Goal: Task Accomplishment & Management: Complete application form

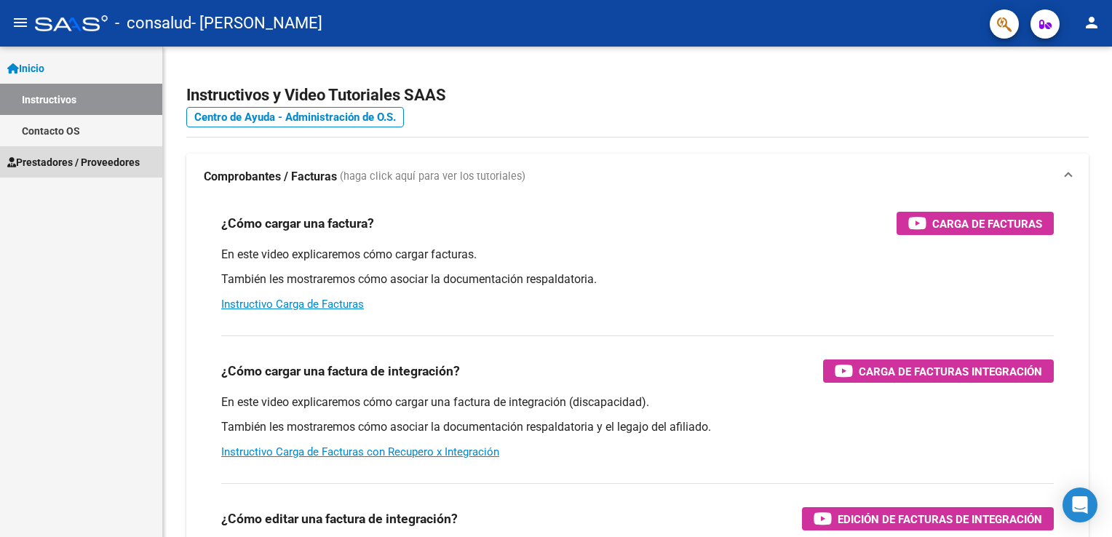
click at [112, 167] on span "Prestadores / Proveedores" at bounding box center [73, 162] width 132 height 16
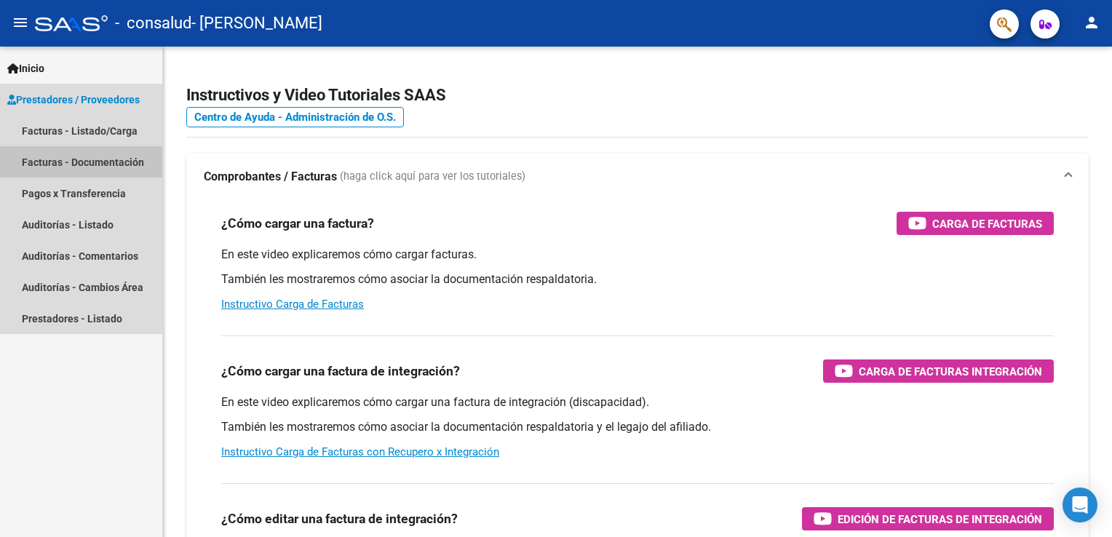
click at [112, 167] on link "Facturas - Documentación" at bounding box center [81, 161] width 162 height 31
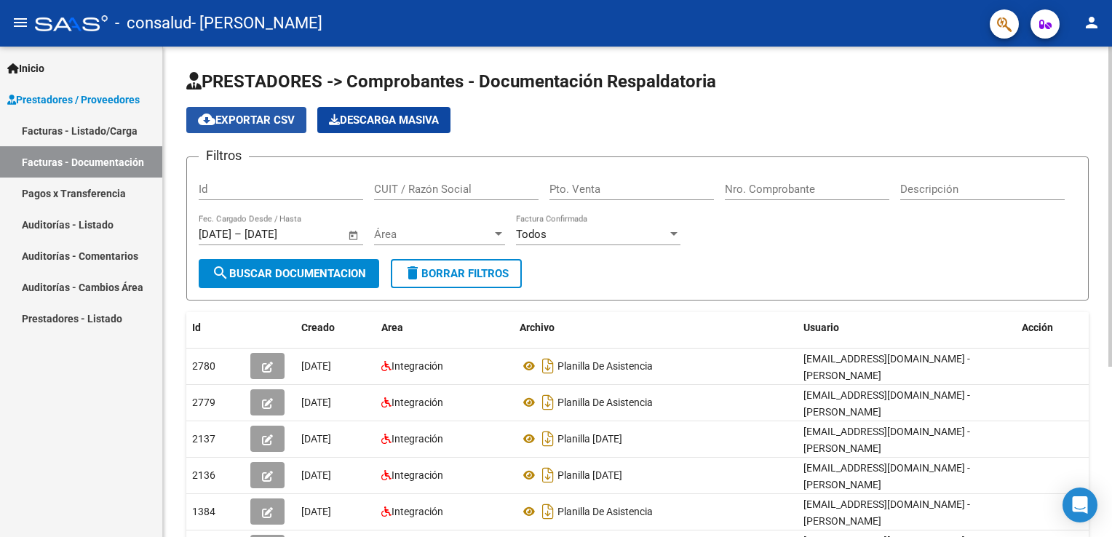
click at [265, 117] on span "cloud_download Exportar CSV" at bounding box center [246, 120] width 97 height 13
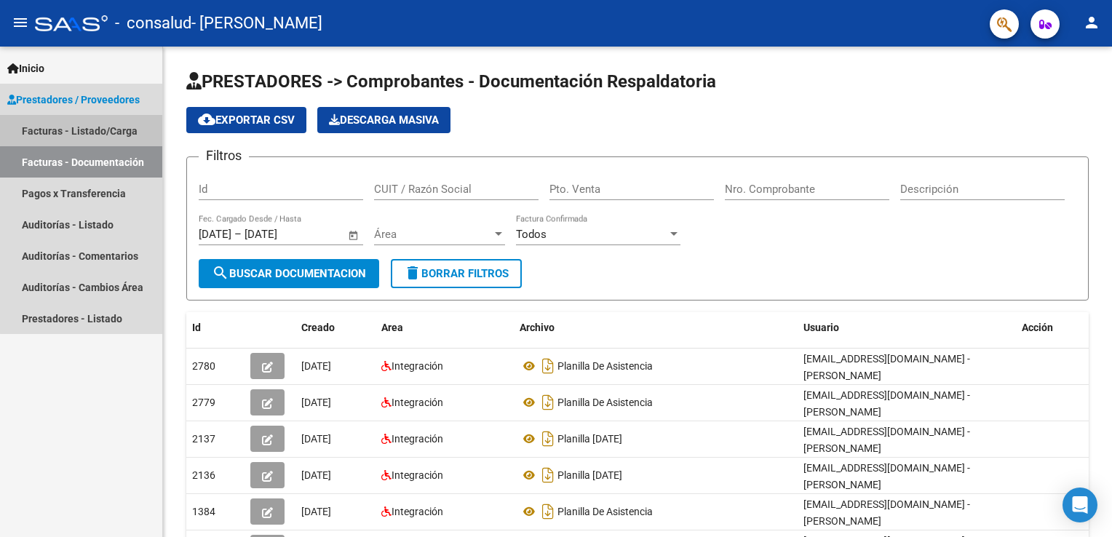
click at [111, 129] on link "Facturas - Listado/Carga" at bounding box center [81, 130] width 162 height 31
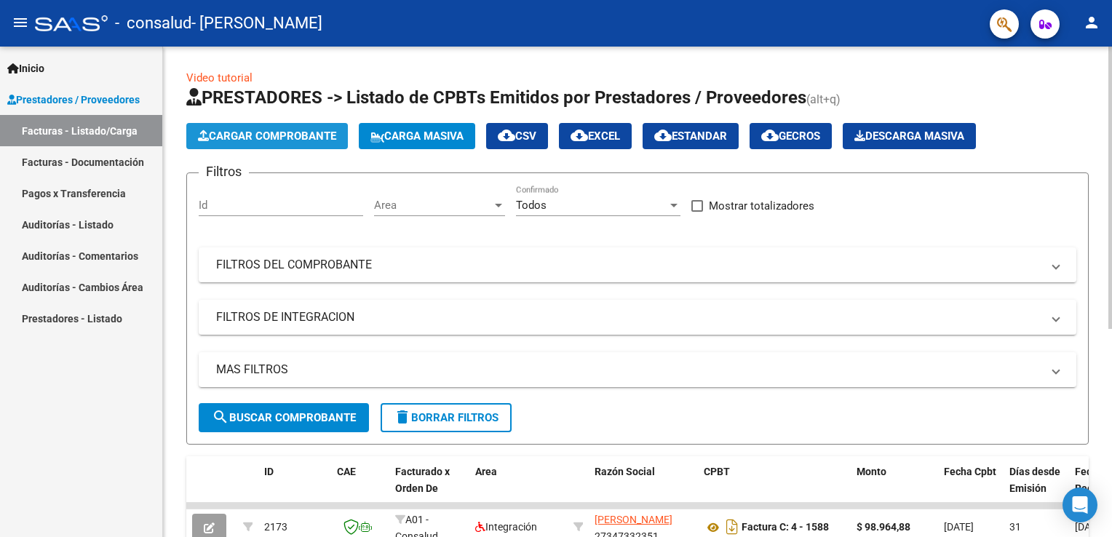
click at [292, 130] on span "Cargar Comprobante" at bounding box center [267, 136] width 138 height 13
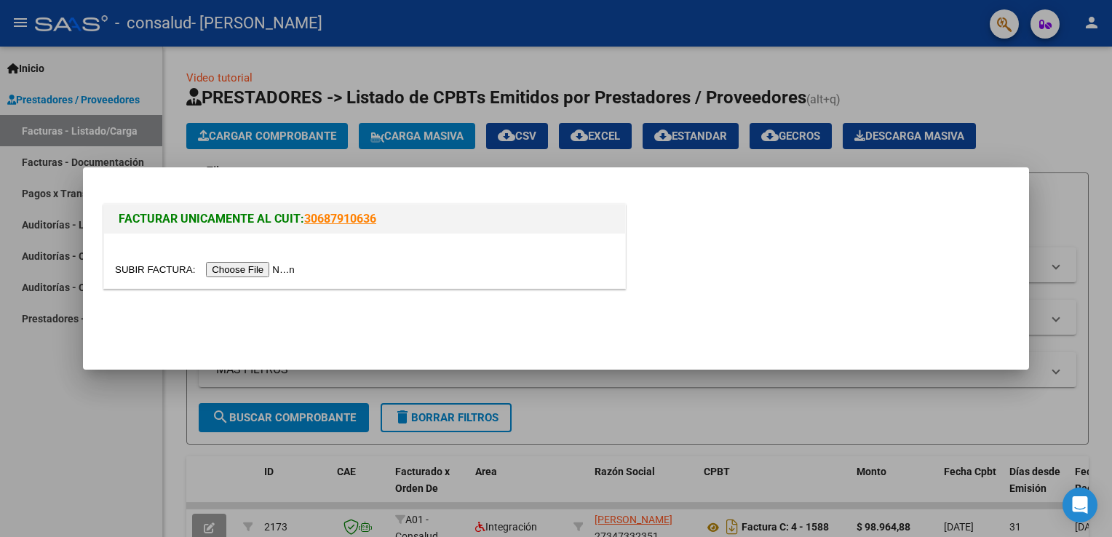
click at [237, 272] on input "file" at bounding box center [207, 269] width 184 height 15
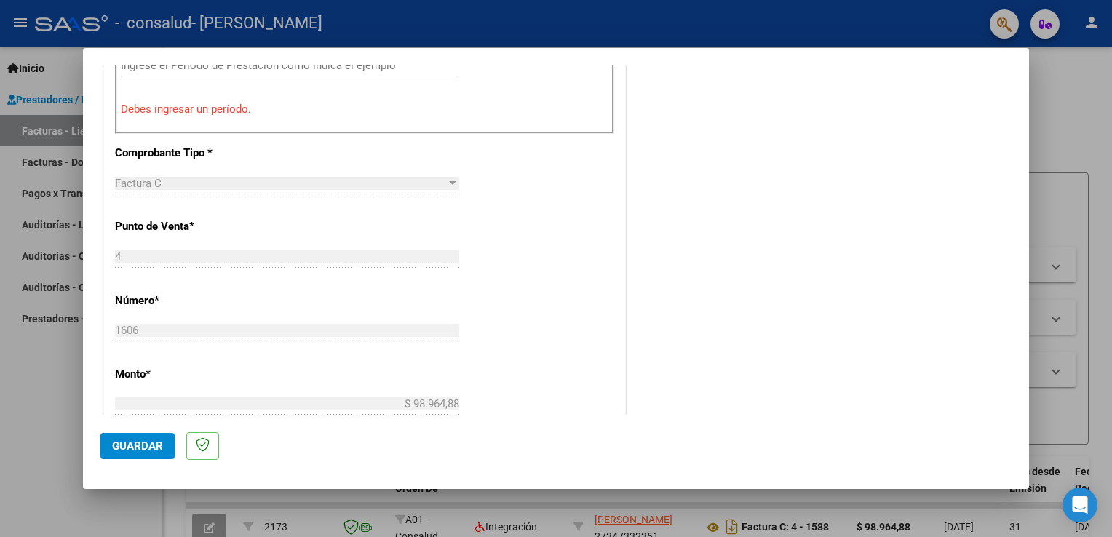
scroll to position [517, 0]
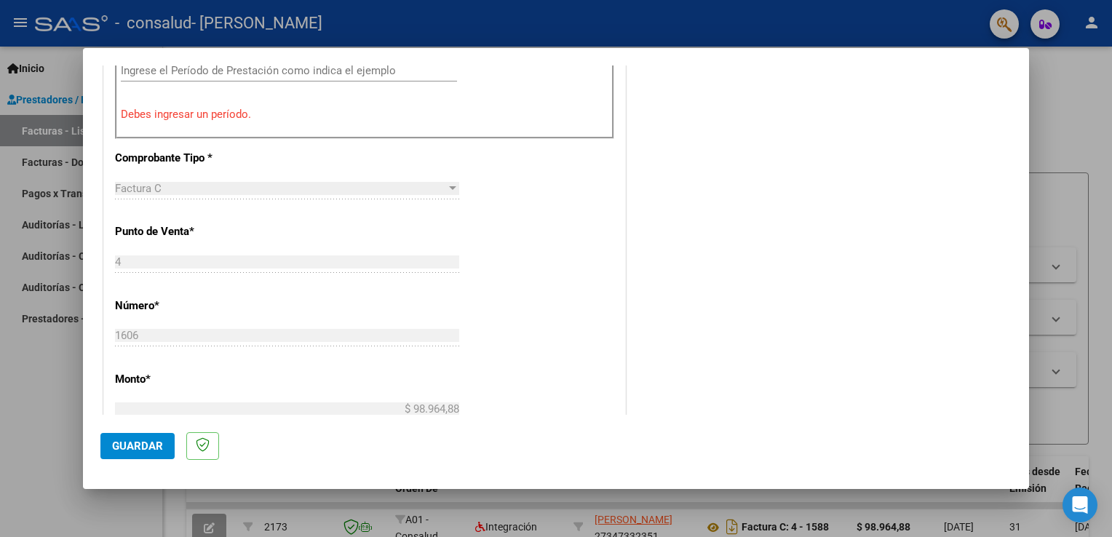
click at [320, 103] on div "Período de Prestación (Ej: 202505 para [DATE]) Ingrese el Período de Prestación…" at bounding box center [364, 69] width 499 height 140
click at [253, 109] on p "Debes ingresar un período." at bounding box center [365, 114] width 488 height 17
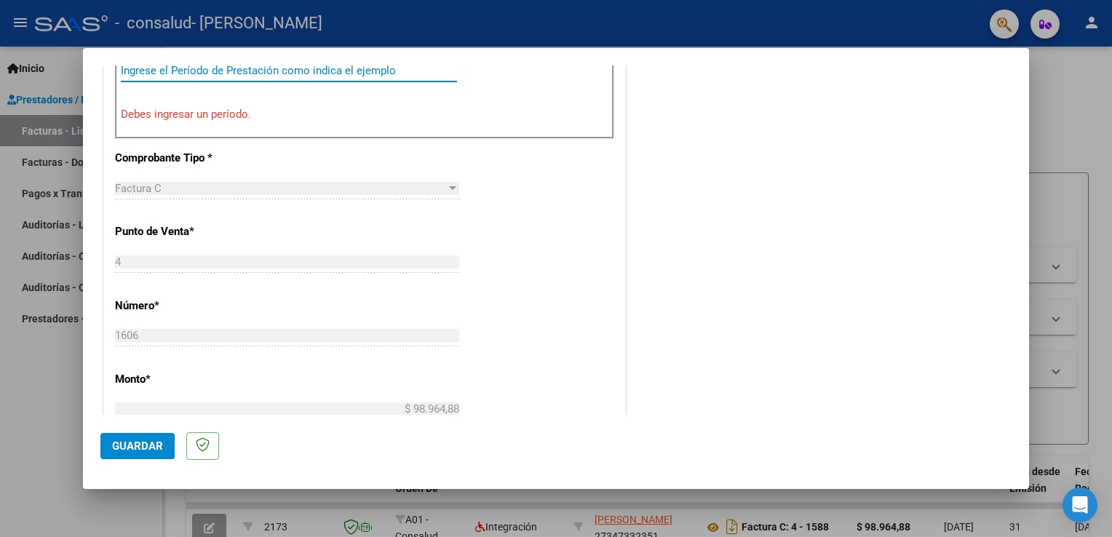
click at [333, 74] on input "Ingrese el Período de Prestación como indica el ejemplo" at bounding box center [289, 70] width 336 height 13
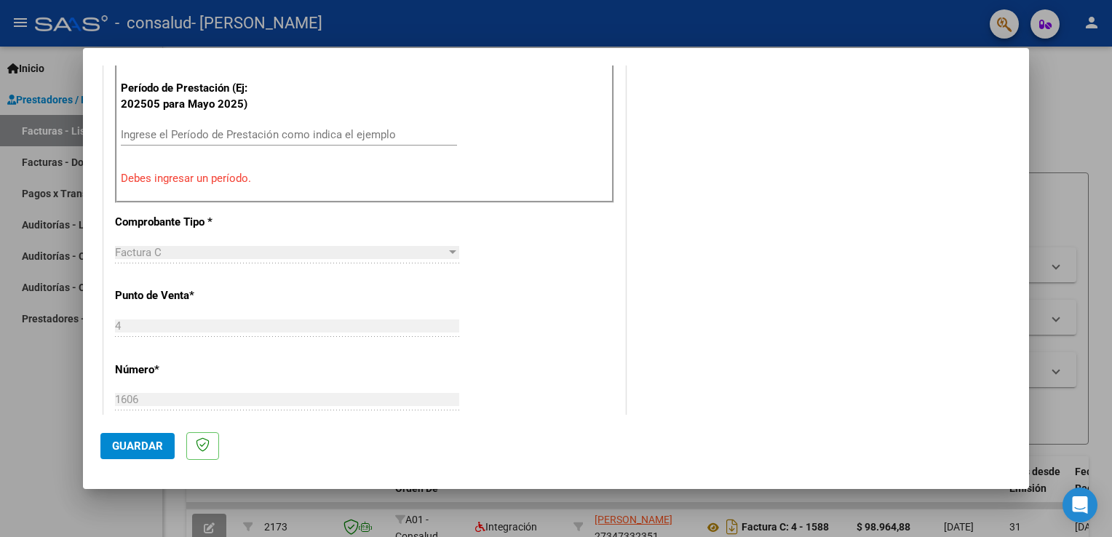
scroll to position [451, 0]
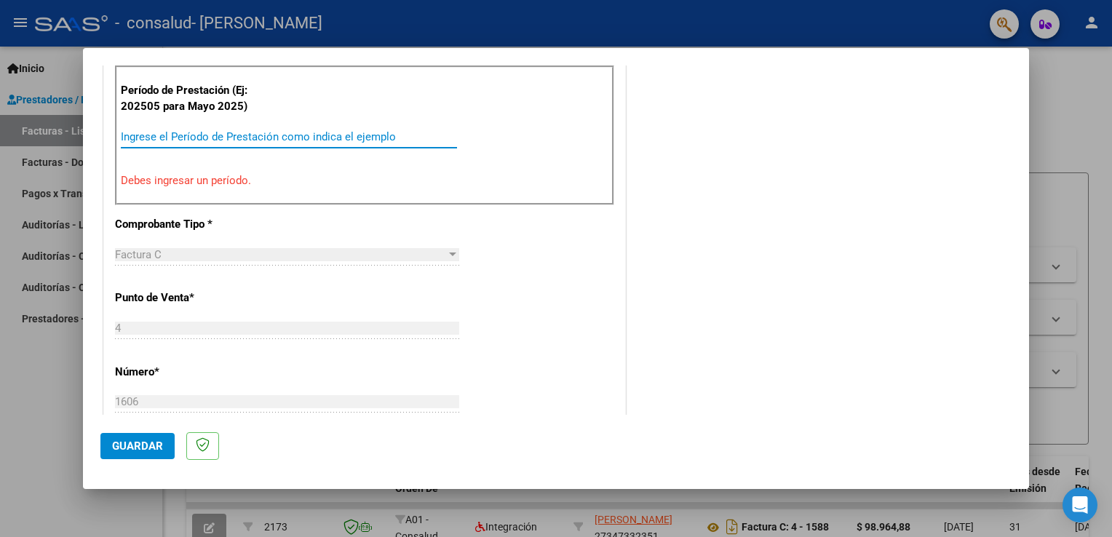
click at [210, 138] on input "Ingrese el Período de Prestación como indica el ejemplo" at bounding box center [289, 136] width 336 height 13
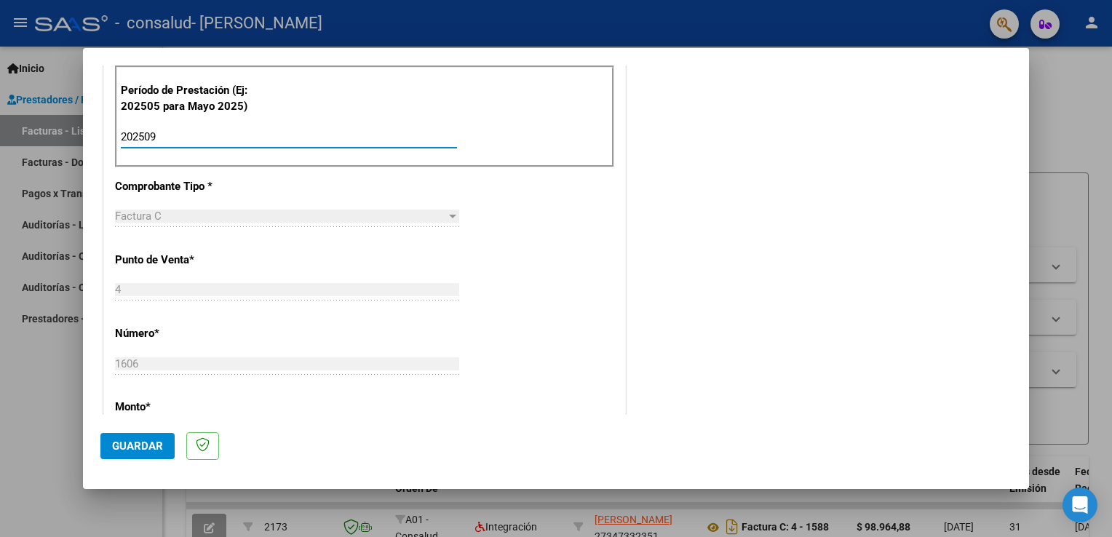
type input "202509"
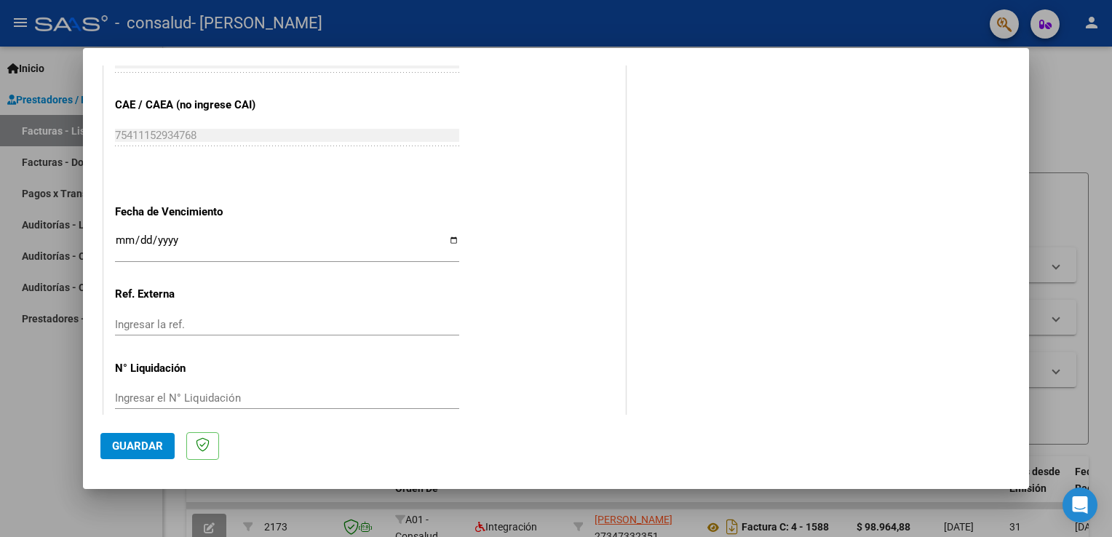
scroll to position [929, 0]
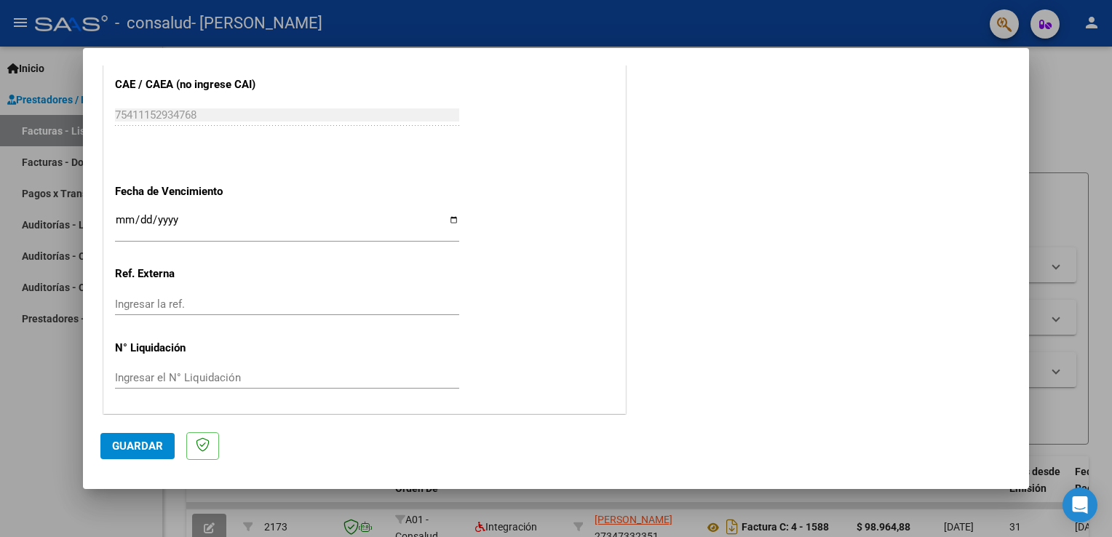
click at [126, 443] on span "Guardar" at bounding box center [137, 446] width 51 height 13
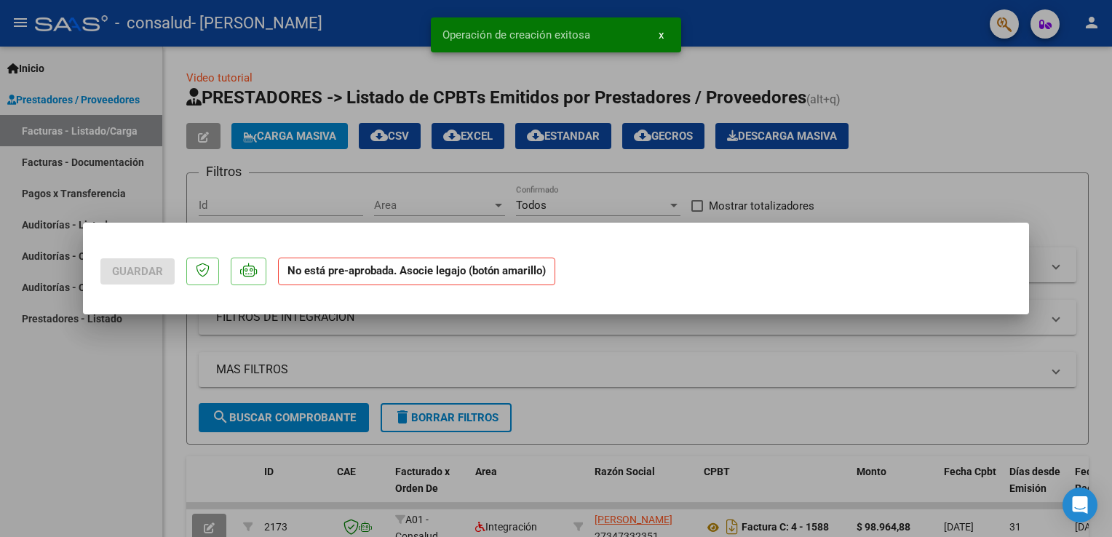
scroll to position [0, 0]
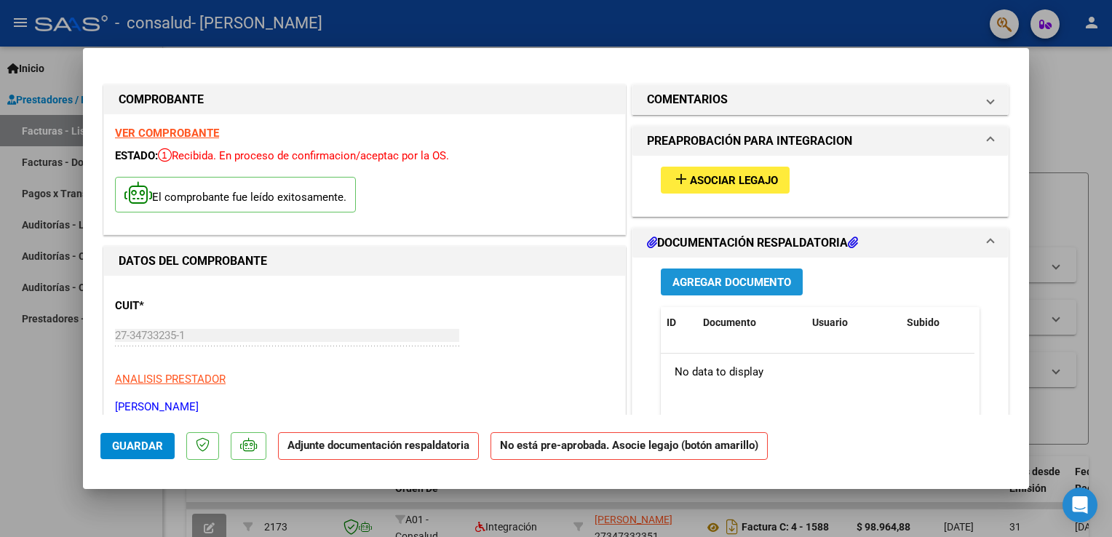
click at [716, 283] on span "Agregar Documento" at bounding box center [731, 282] width 119 height 13
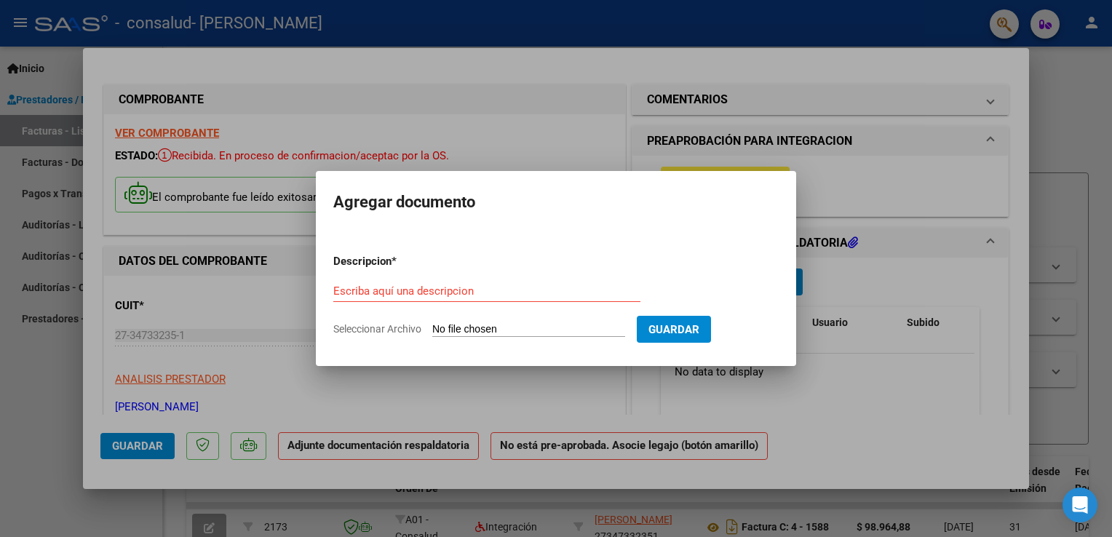
drag, startPoint x: 402, startPoint y: 325, endPoint x: 490, endPoint y: 325, distance: 87.3
click at [0, 0] on label "Seleccionar Archivo" at bounding box center [0, 0] width 0 height 0
click at [490, 325] on input "Seleccionar Archivo" at bounding box center [528, 330] width 193 height 14
type input "C:\fakepath\planilla de assitencia AXEL.pdf"
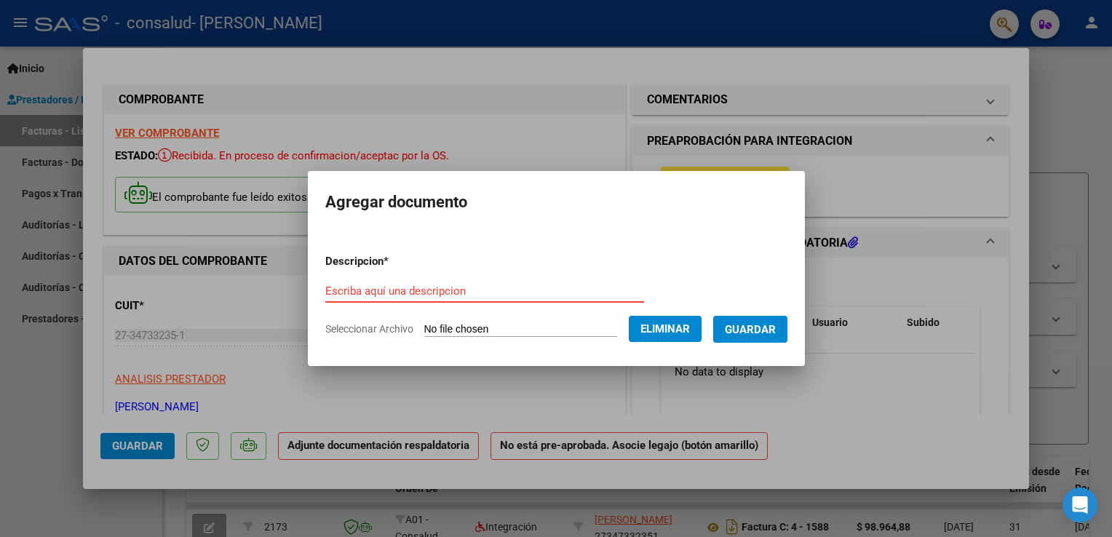
click at [434, 289] on input "Escriba aquí una descripcion" at bounding box center [484, 291] width 319 height 13
type input "asistencia"
click at [771, 323] on span "Guardar" at bounding box center [750, 329] width 51 height 13
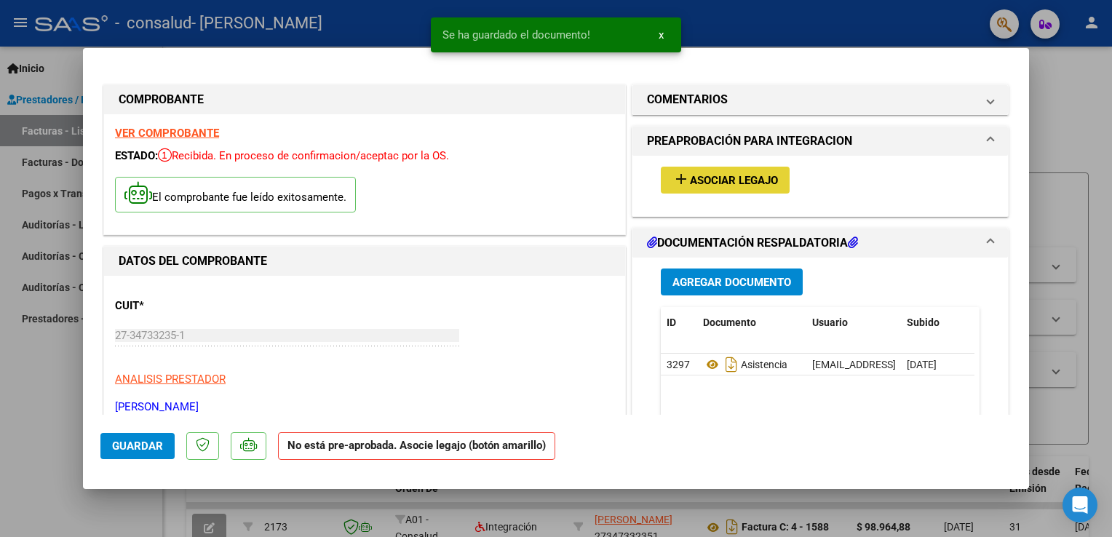
click at [718, 178] on span "Asociar Legajo" at bounding box center [734, 180] width 88 height 13
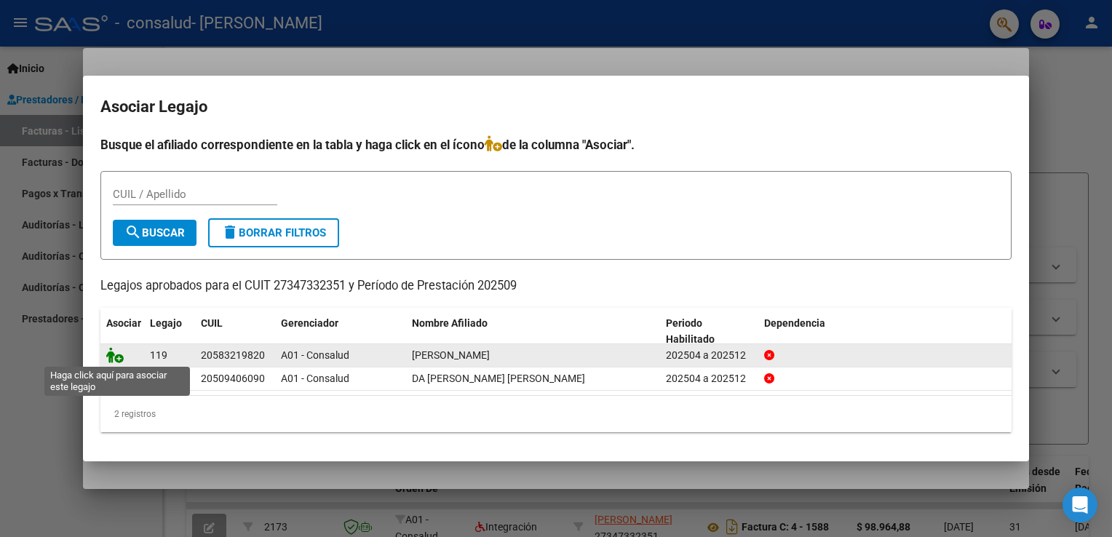
click at [119, 354] on icon at bounding box center [114, 355] width 17 height 16
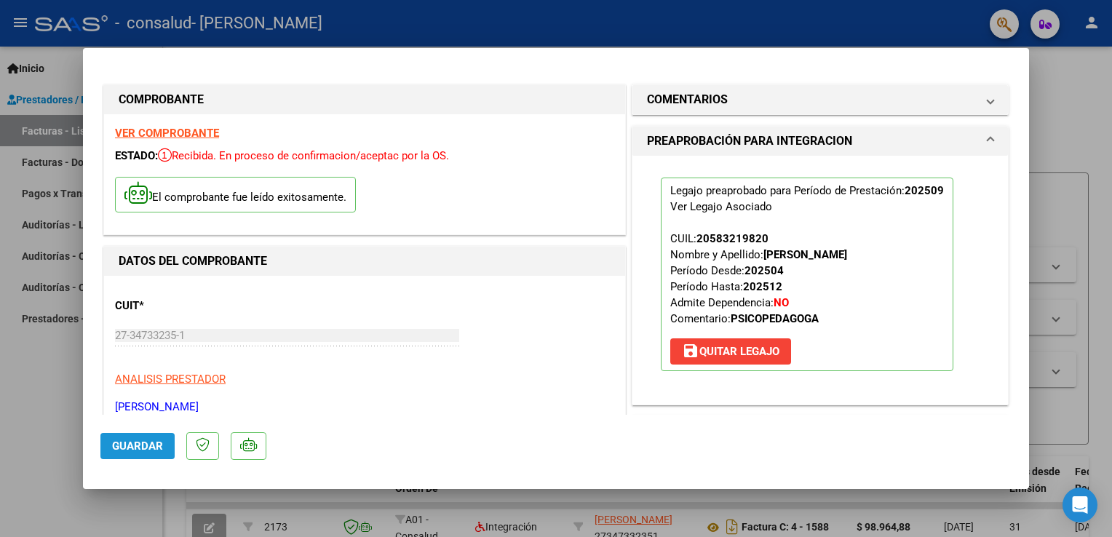
click at [148, 450] on span "Guardar" at bounding box center [137, 446] width 51 height 13
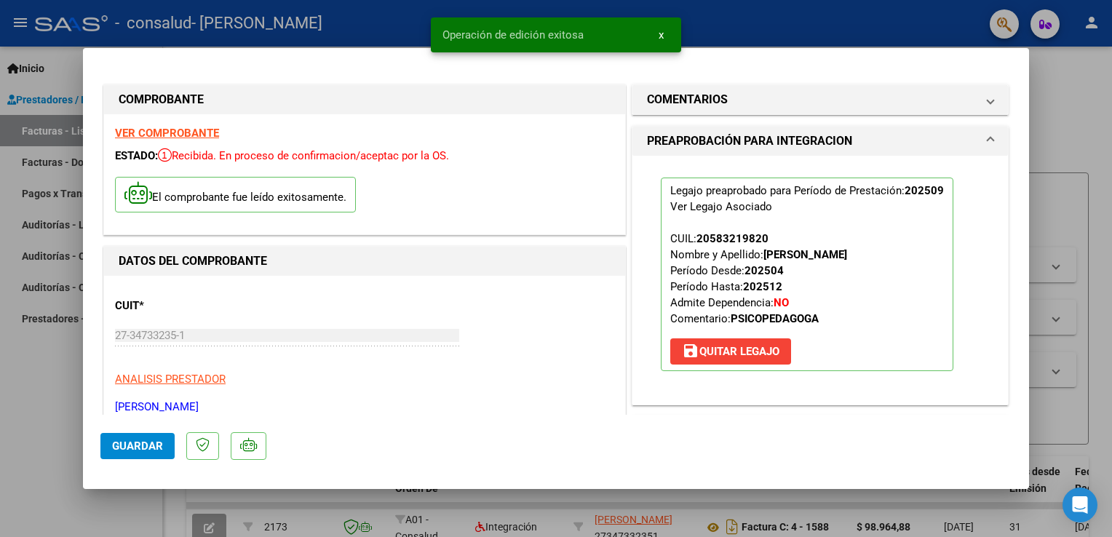
click at [30, 123] on div at bounding box center [556, 268] width 1112 height 537
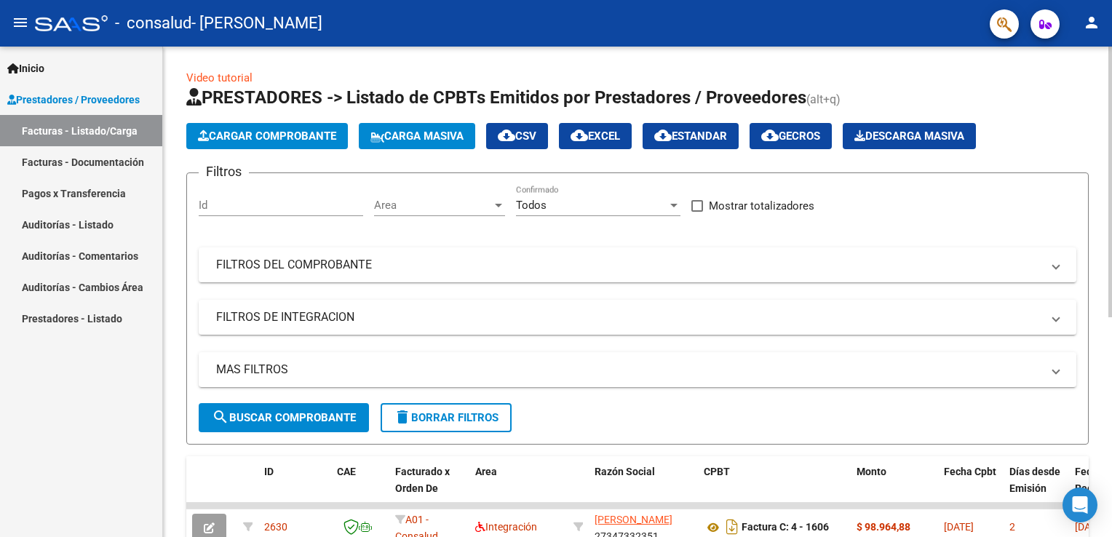
click at [268, 132] on span "Cargar Comprobante" at bounding box center [267, 136] width 138 height 13
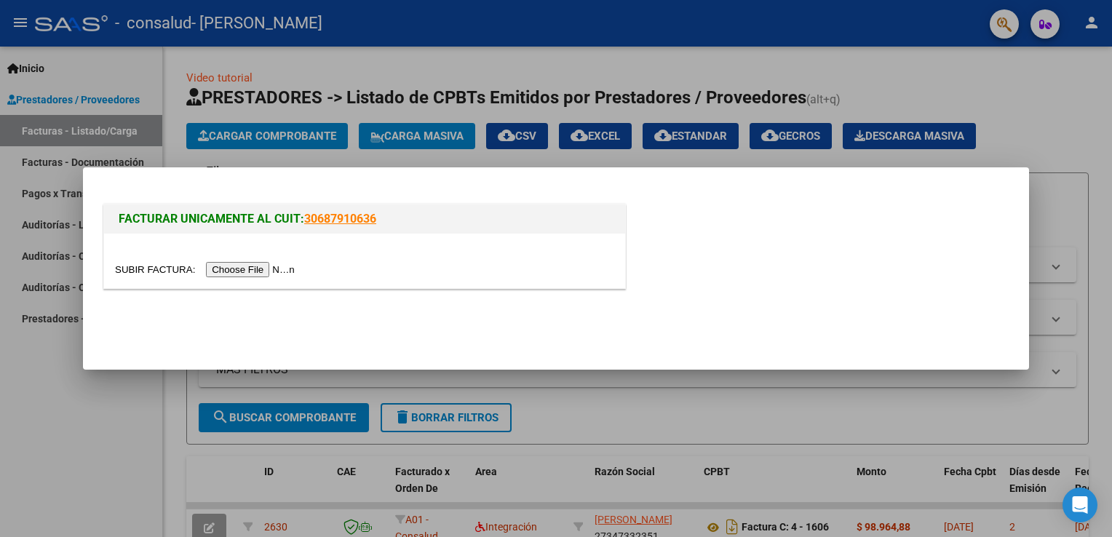
click at [227, 272] on input "file" at bounding box center [207, 269] width 184 height 15
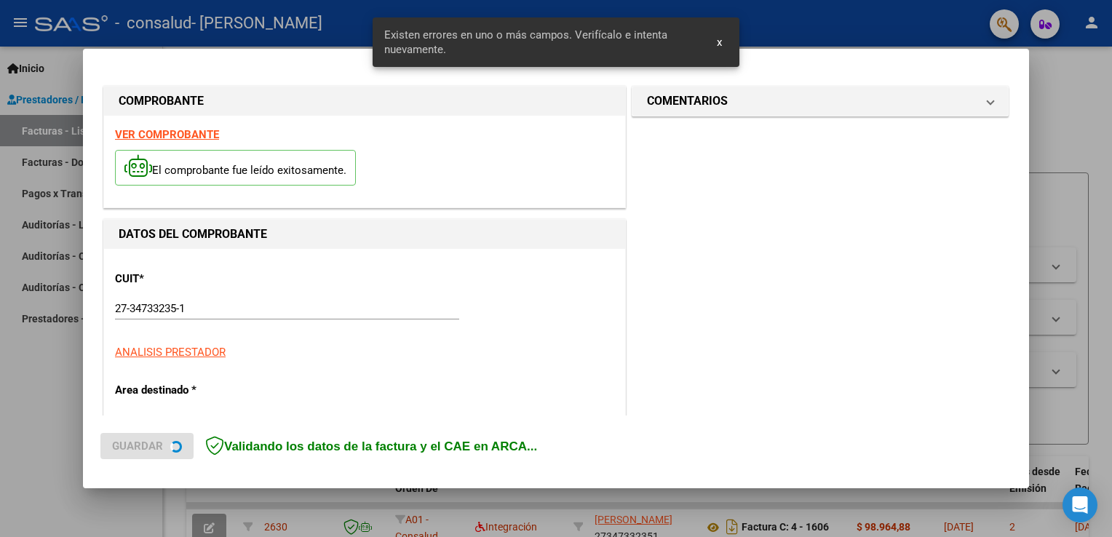
scroll to position [331, 0]
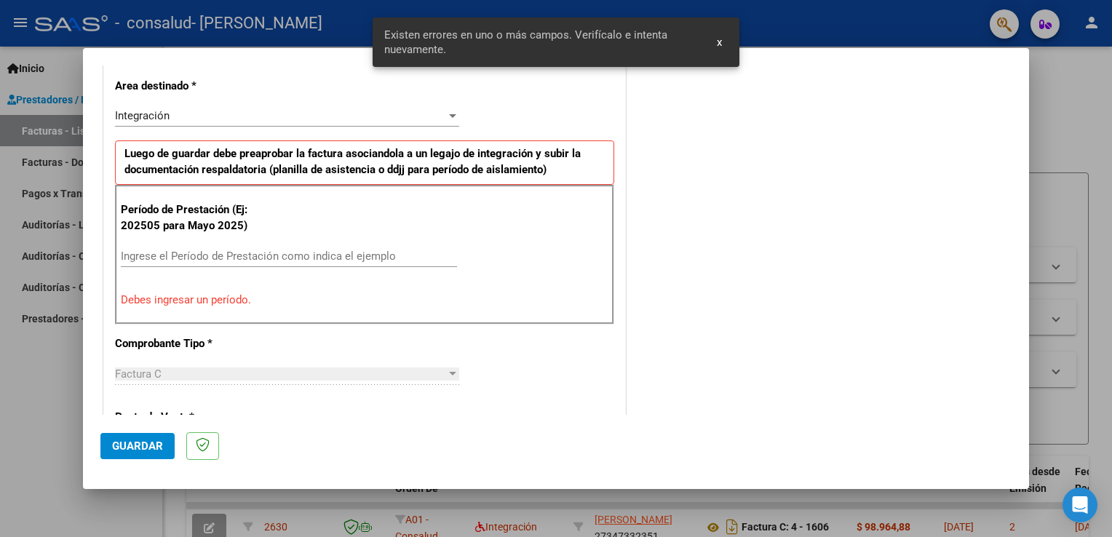
click at [286, 257] on input "Ingrese el Período de Prestación como indica el ejemplo" at bounding box center [289, 256] width 336 height 13
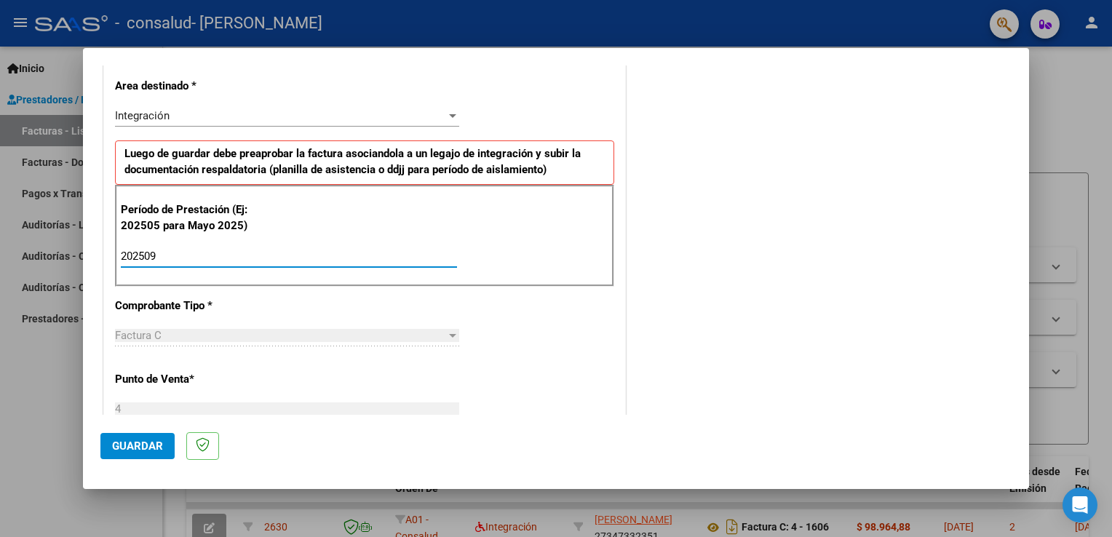
type input "202509"
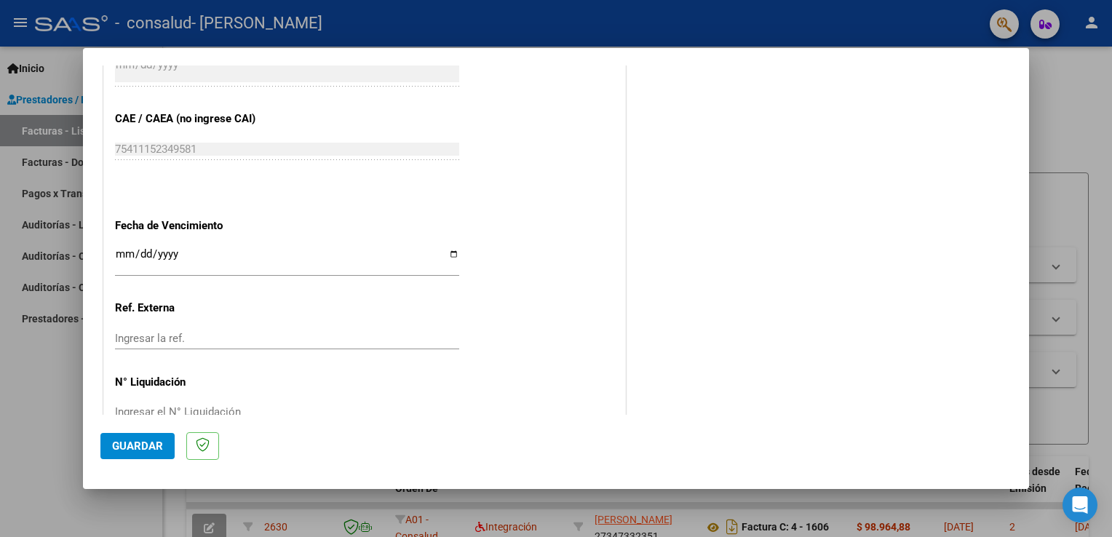
scroll to position [929, 0]
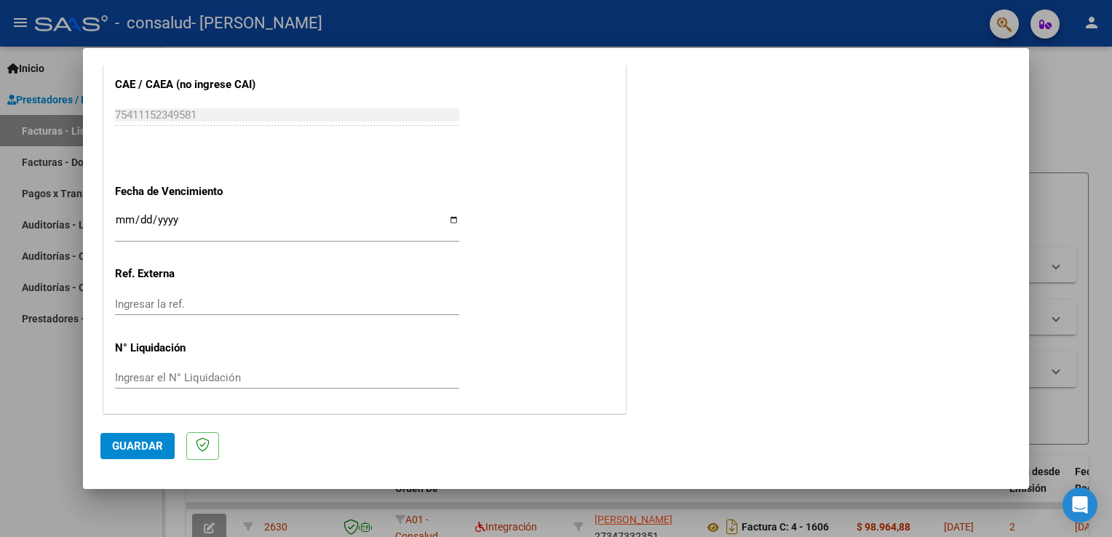
drag, startPoint x: 1028, startPoint y: 303, endPoint x: 1028, endPoint y: 362, distance: 59.0
click at [1028, 362] on mat-dialog-content "COMPROBANTE VER COMPROBANTE El comprobante fue leído exitosamente. DATOS DEL CO…" at bounding box center [556, 240] width 946 height 349
click at [128, 447] on span "Guardar" at bounding box center [137, 446] width 51 height 13
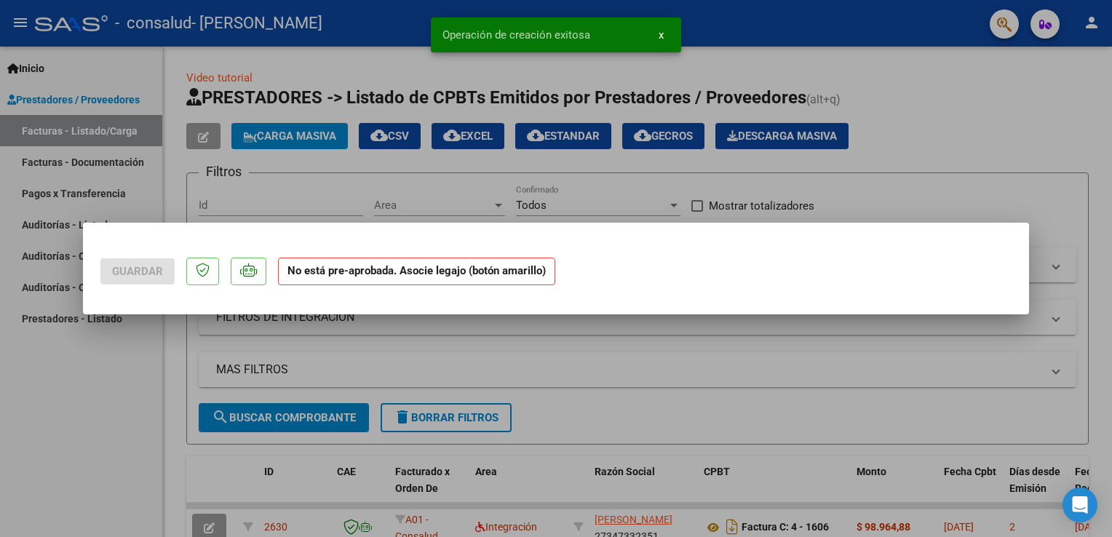
scroll to position [0, 0]
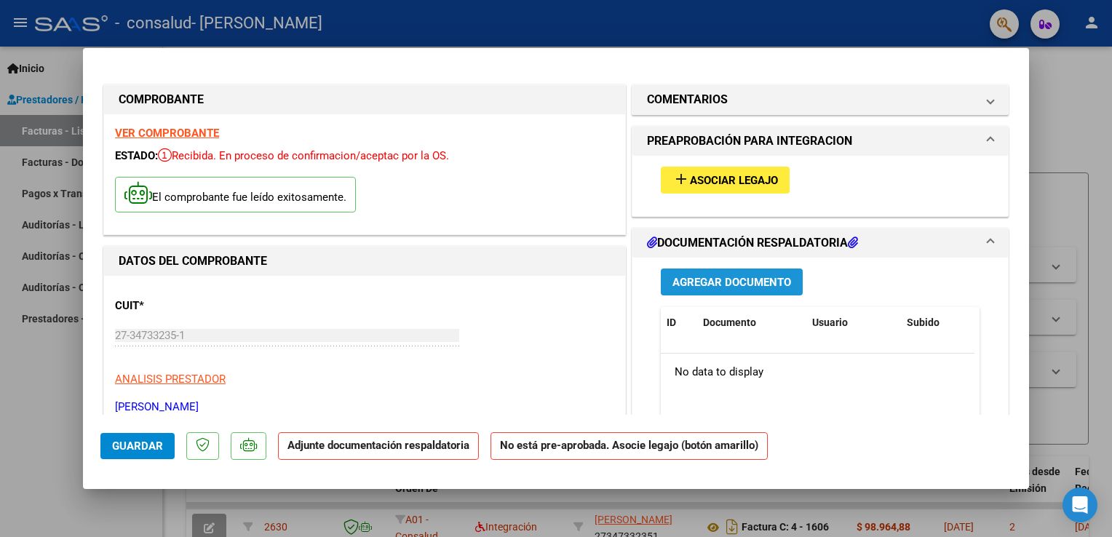
click at [692, 281] on span "Agregar Documento" at bounding box center [731, 282] width 119 height 13
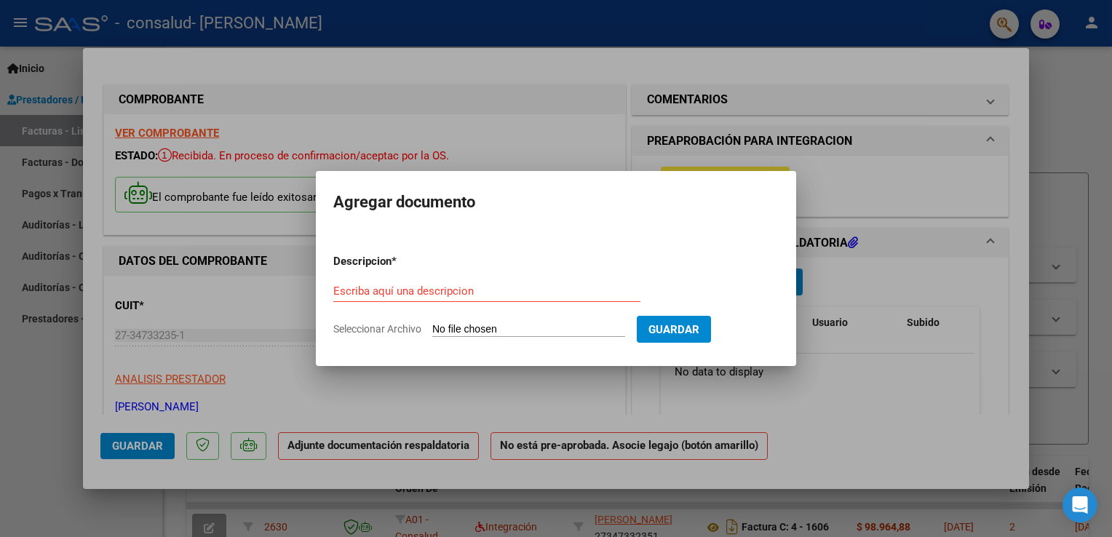
click at [582, 329] on input "Seleccionar Archivo" at bounding box center [528, 330] width 193 height 14
type input "C:\fakepath\asistencia [PERSON_NAME].pdf"
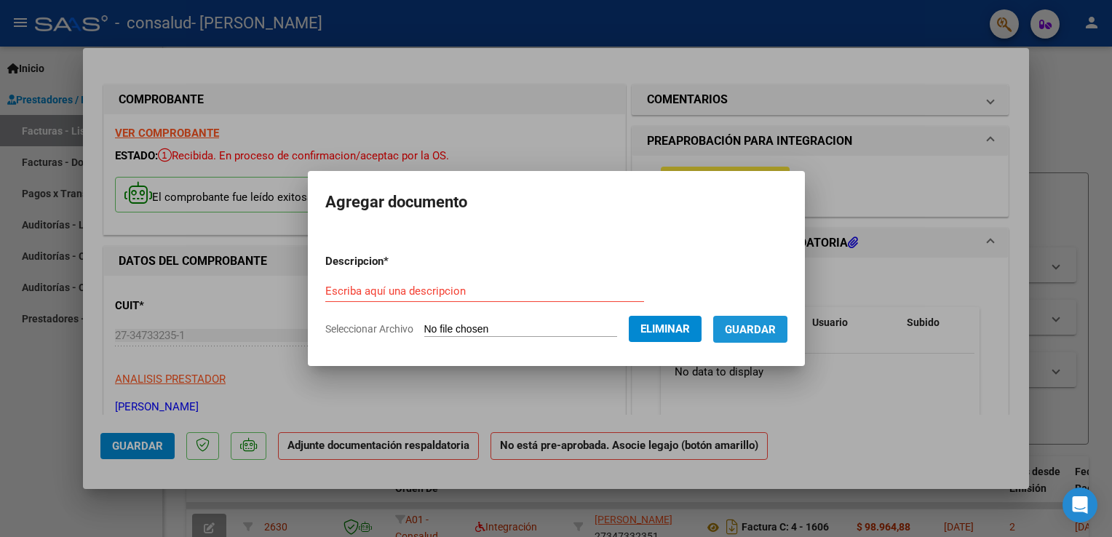
click at [771, 331] on span "Guardar" at bounding box center [750, 329] width 51 height 13
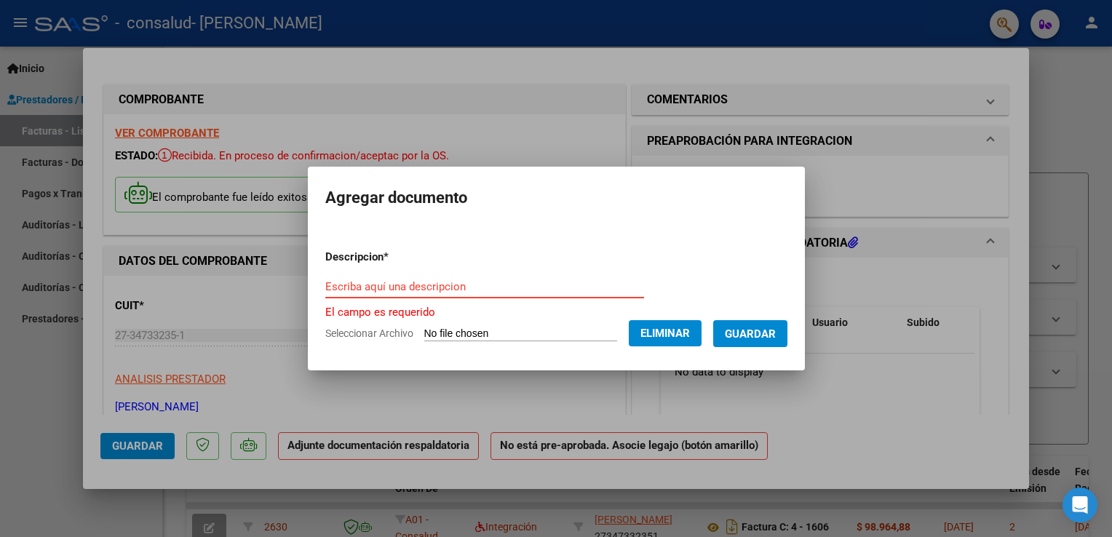
click at [432, 287] on input "Escriba aquí una descripcion" at bounding box center [484, 286] width 319 height 13
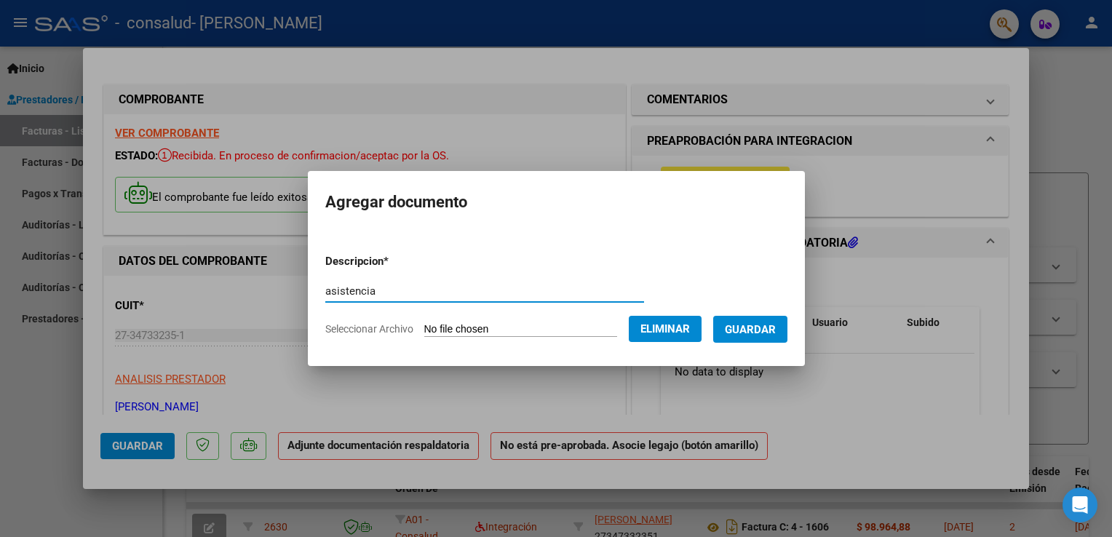
type input "asistencia"
click at [770, 323] on span "Guardar" at bounding box center [750, 329] width 51 height 13
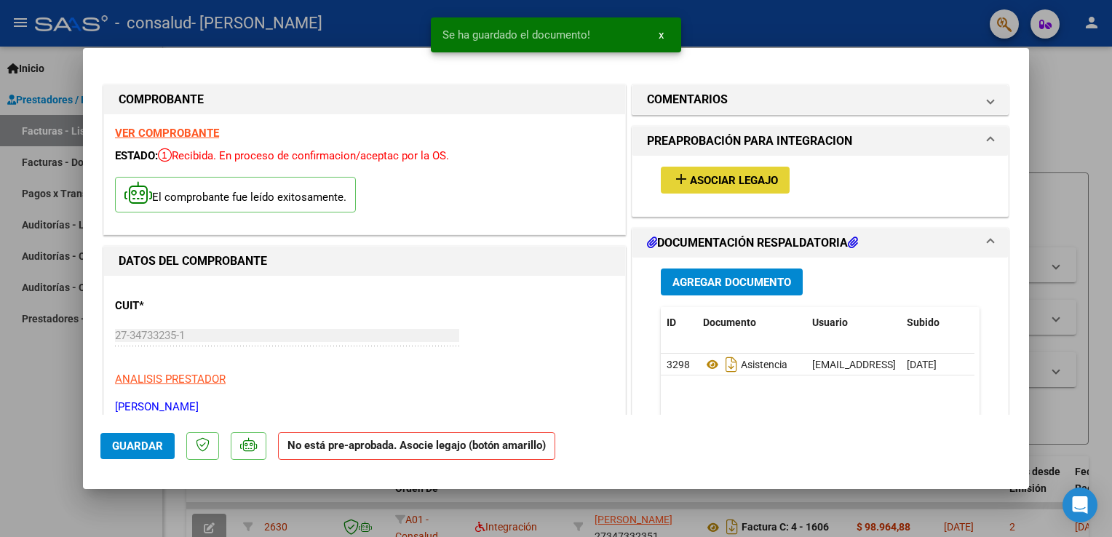
click at [725, 174] on span "Asociar Legajo" at bounding box center [734, 180] width 88 height 13
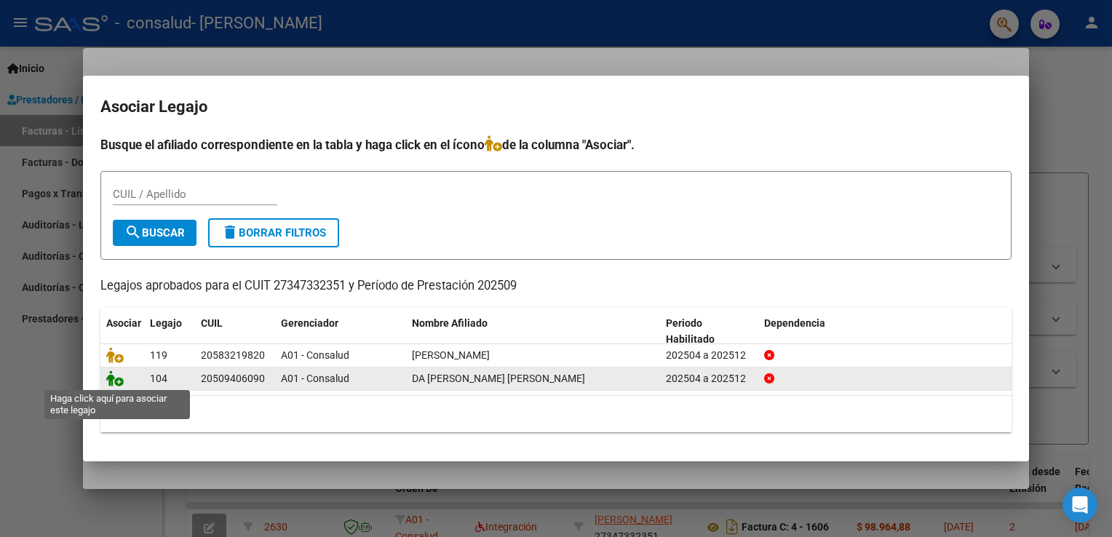
click at [112, 380] on icon at bounding box center [114, 378] width 17 height 16
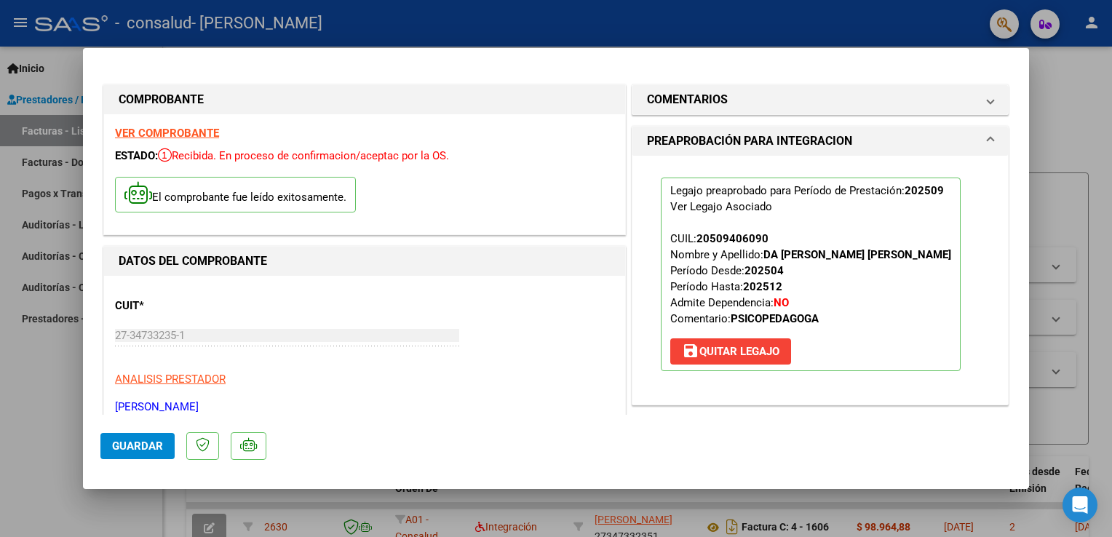
click at [131, 446] on span "Guardar" at bounding box center [137, 446] width 51 height 13
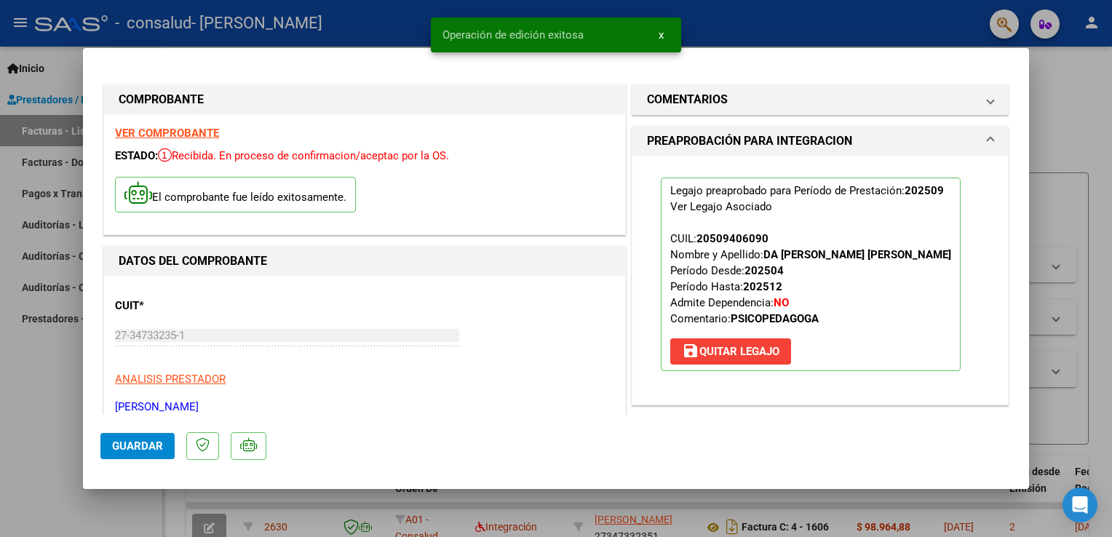
click at [38, 162] on div at bounding box center [556, 268] width 1112 height 537
type input "$ 0,00"
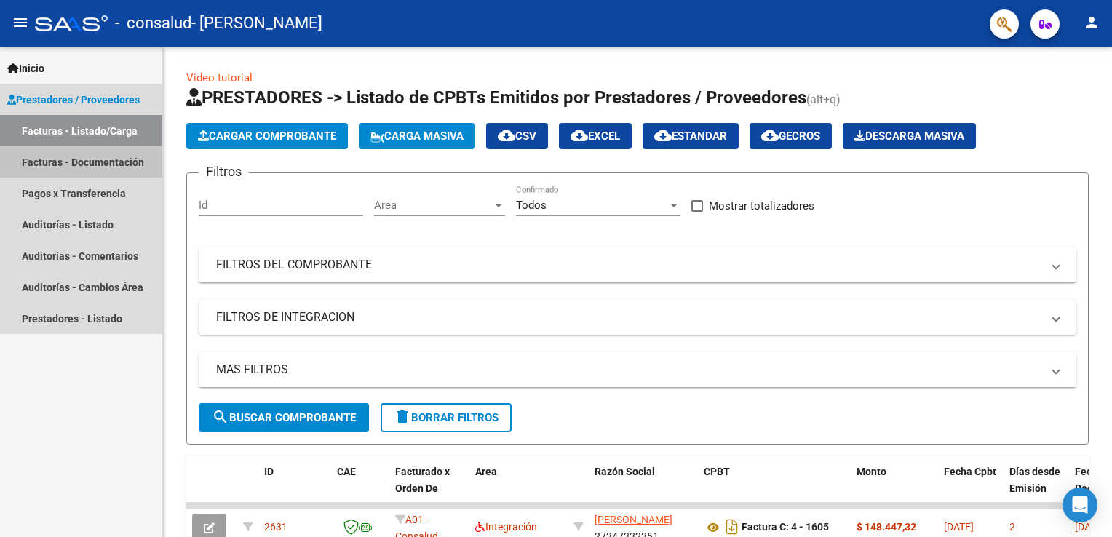
click at [38, 162] on link "Facturas - Documentación" at bounding box center [81, 161] width 162 height 31
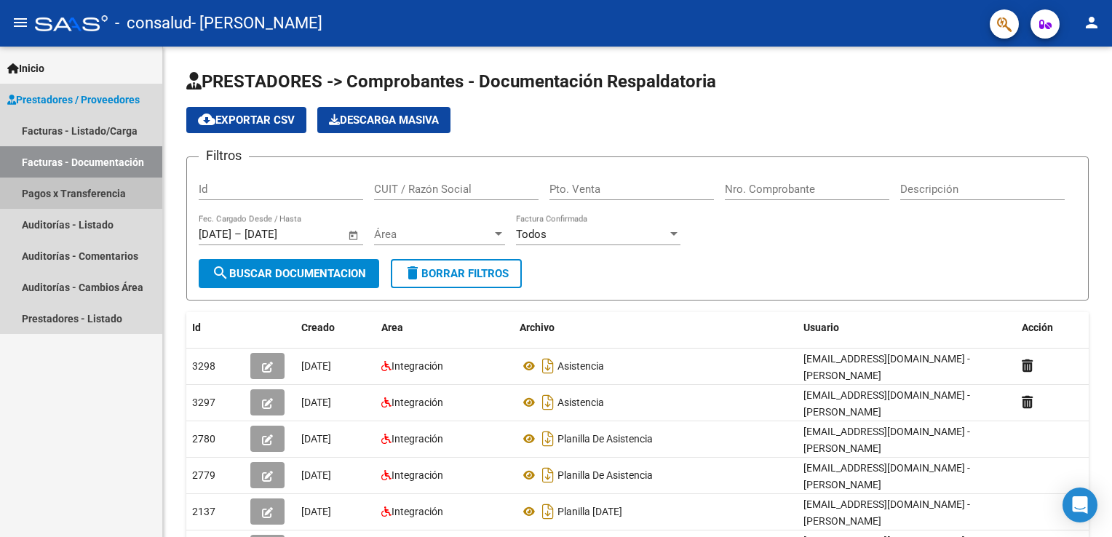
click at [52, 192] on link "Pagos x Transferencia" at bounding box center [81, 193] width 162 height 31
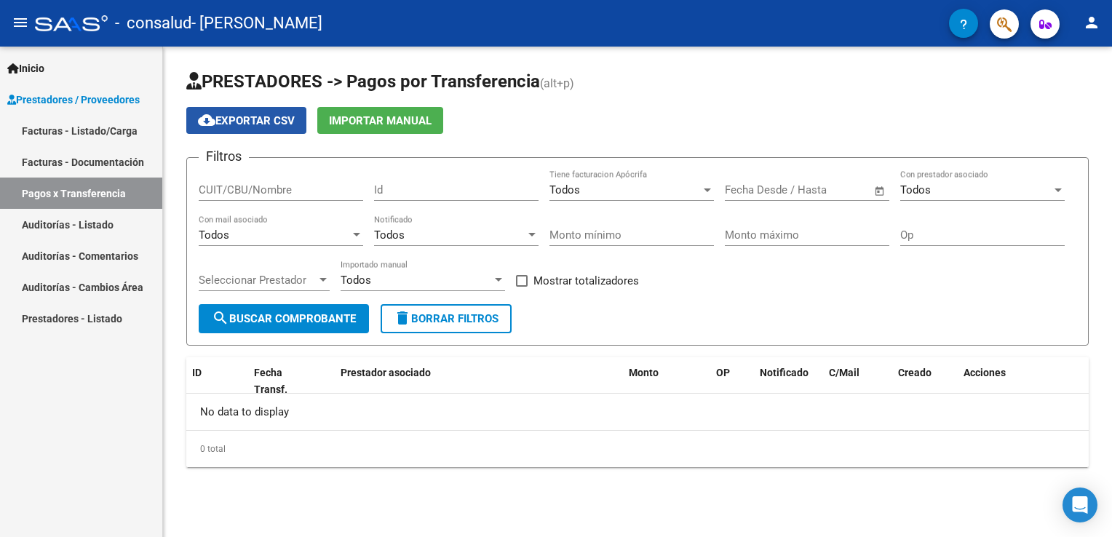
click at [253, 118] on span "cloud_download Exportar CSV" at bounding box center [246, 120] width 97 height 13
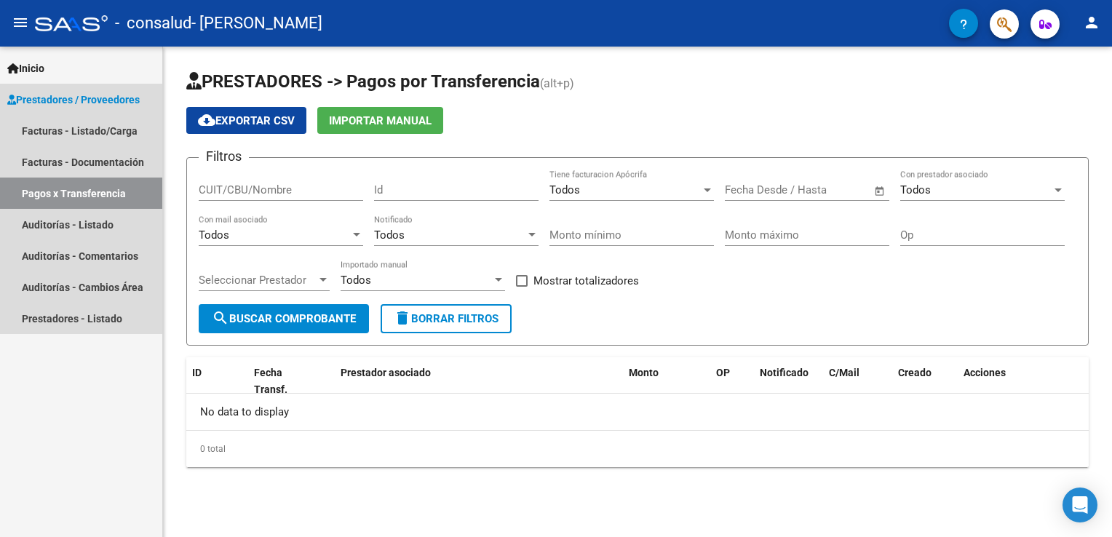
click at [123, 197] on link "Pagos x Transferencia" at bounding box center [81, 193] width 162 height 31
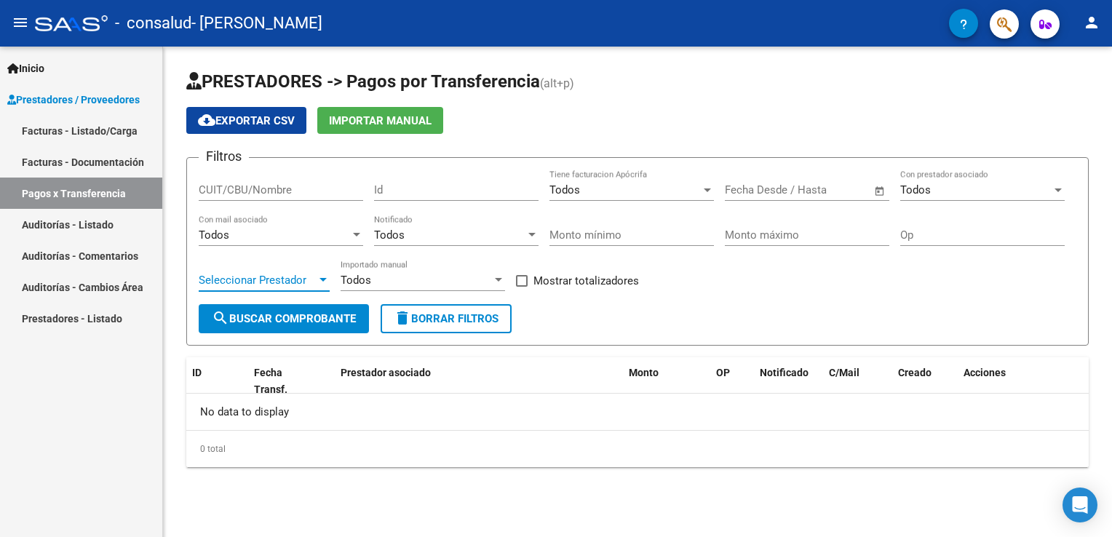
click at [326, 279] on div at bounding box center [322, 280] width 7 height 4
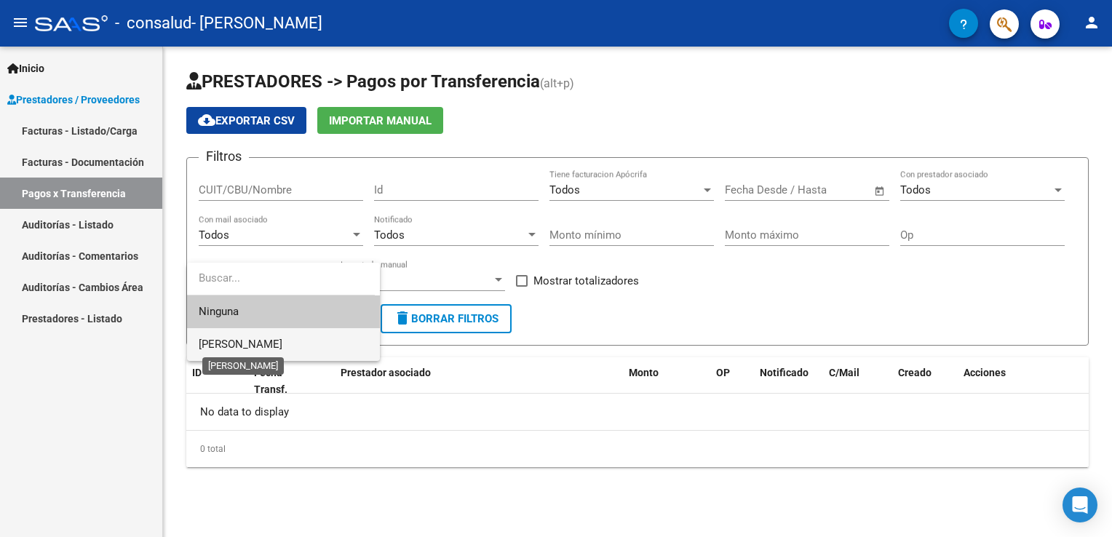
click at [282, 339] on span "[PERSON_NAME]" at bounding box center [241, 344] width 84 height 13
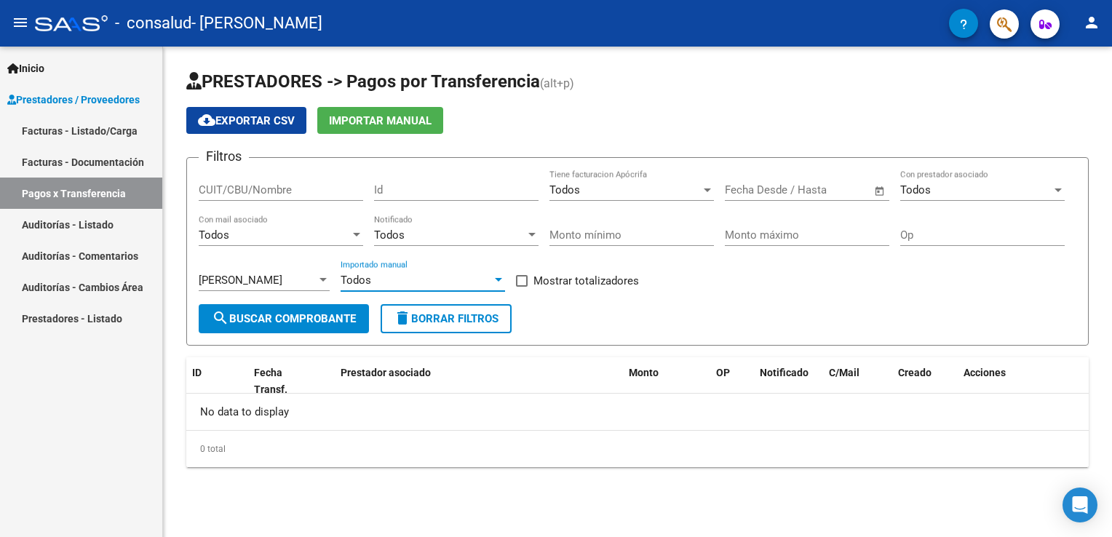
click at [451, 275] on div "Todos" at bounding box center [416, 280] width 151 height 13
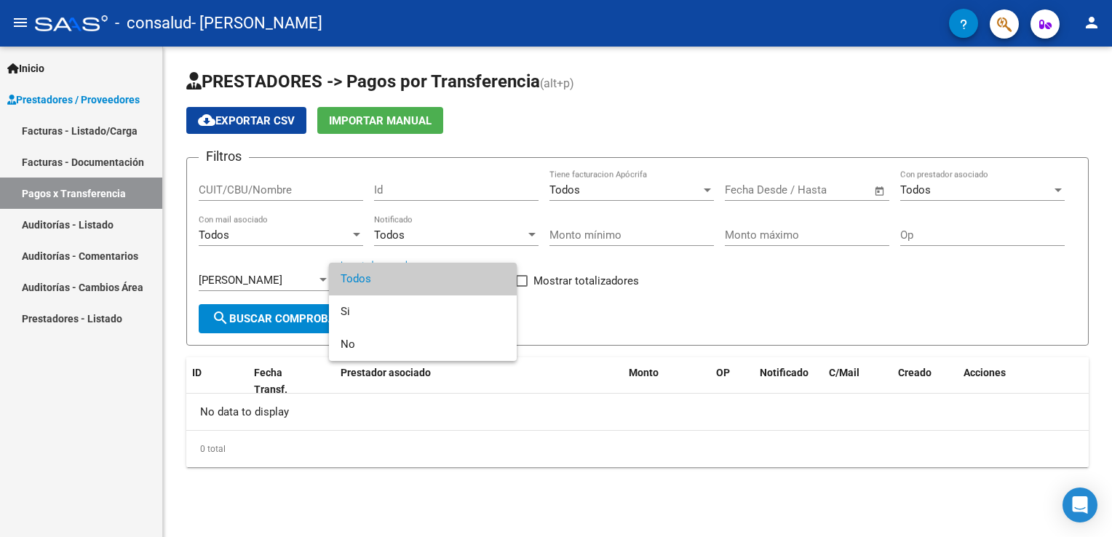
click at [908, 182] on div at bounding box center [556, 268] width 1112 height 537
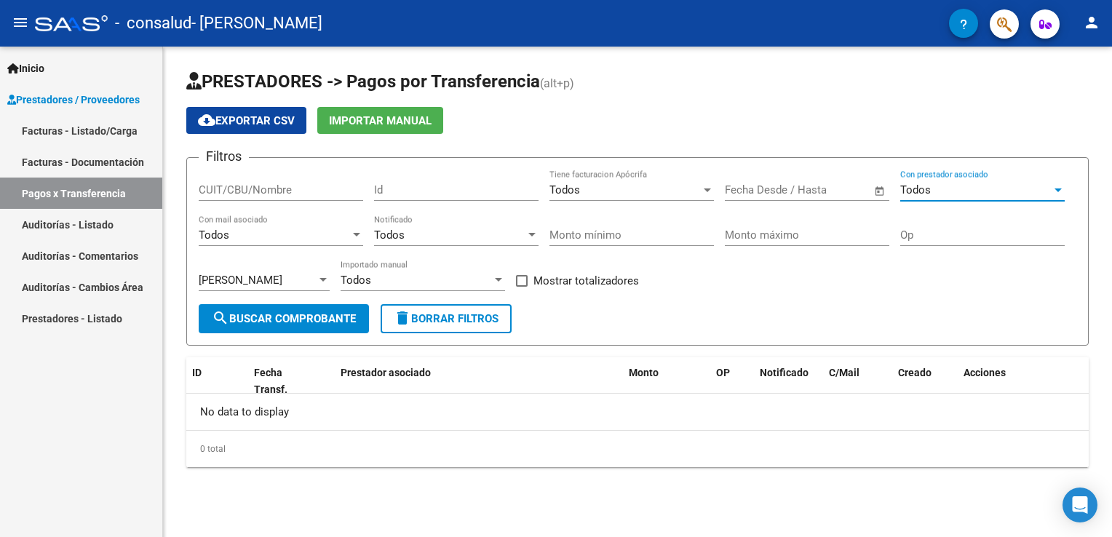
click at [1001, 186] on div "Todos" at bounding box center [975, 189] width 151 height 13
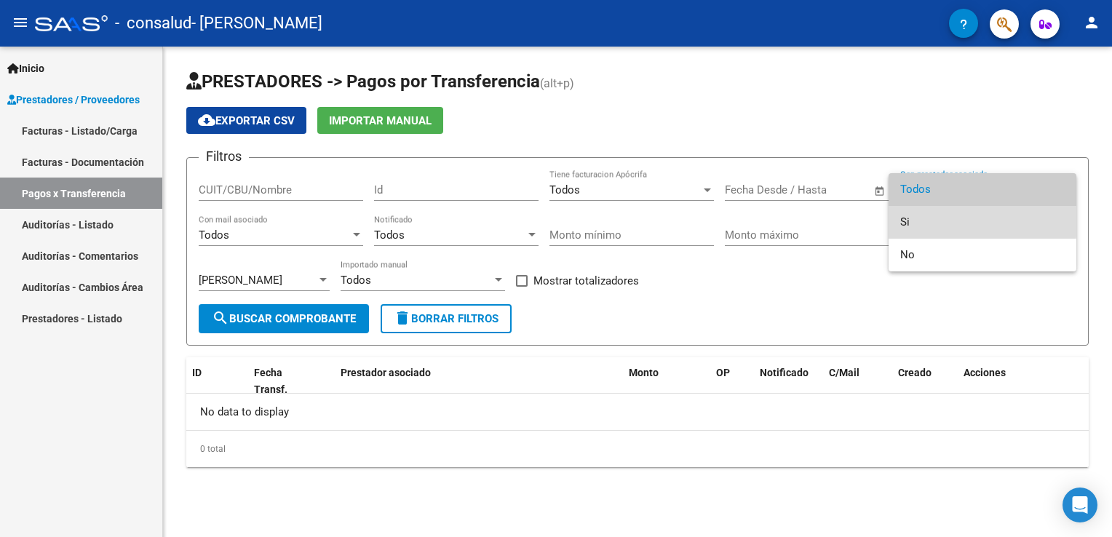
click at [926, 221] on span "Si" at bounding box center [982, 222] width 164 height 33
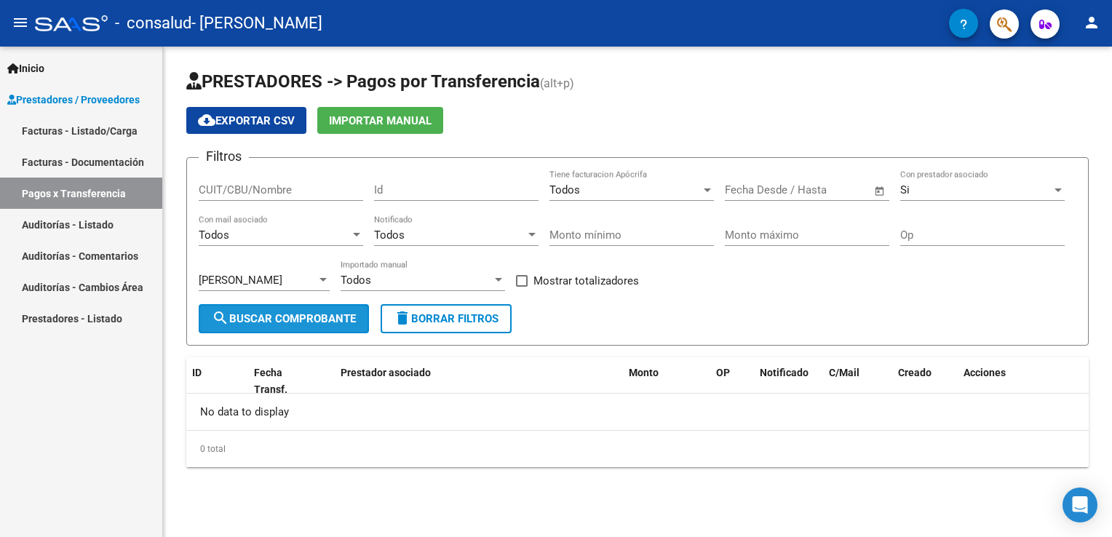
click at [326, 322] on span "search Buscar Comprobante" at bounding box center [284, 318] width 144 height 13
click at [20, 25] on mat-icon "menu" at bounding box center [20, 22] width 17 height 17
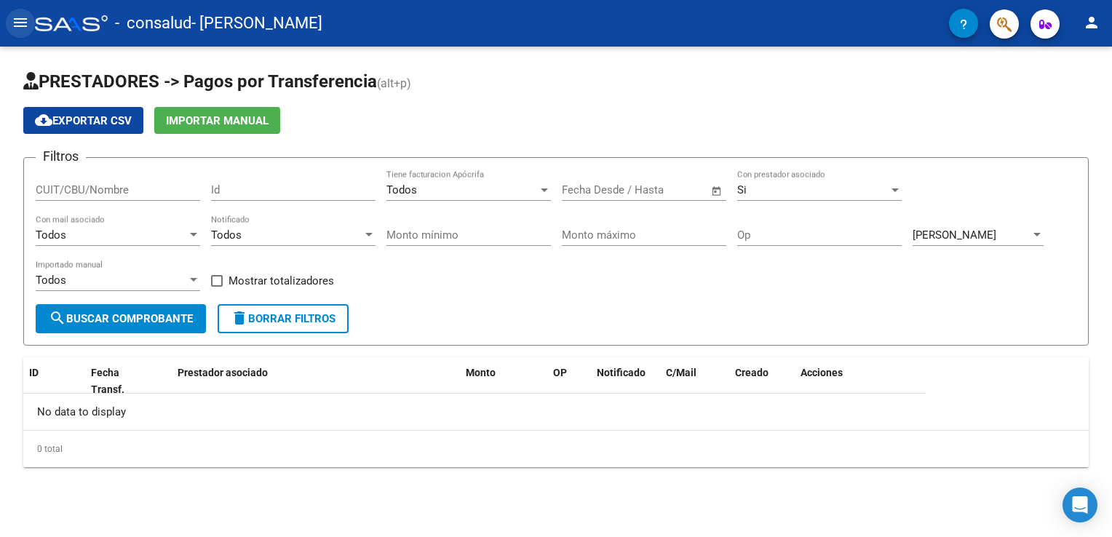
click at [20, 25] on mat-icon "menu" at bounding box center [20, 22] width 17 height 17
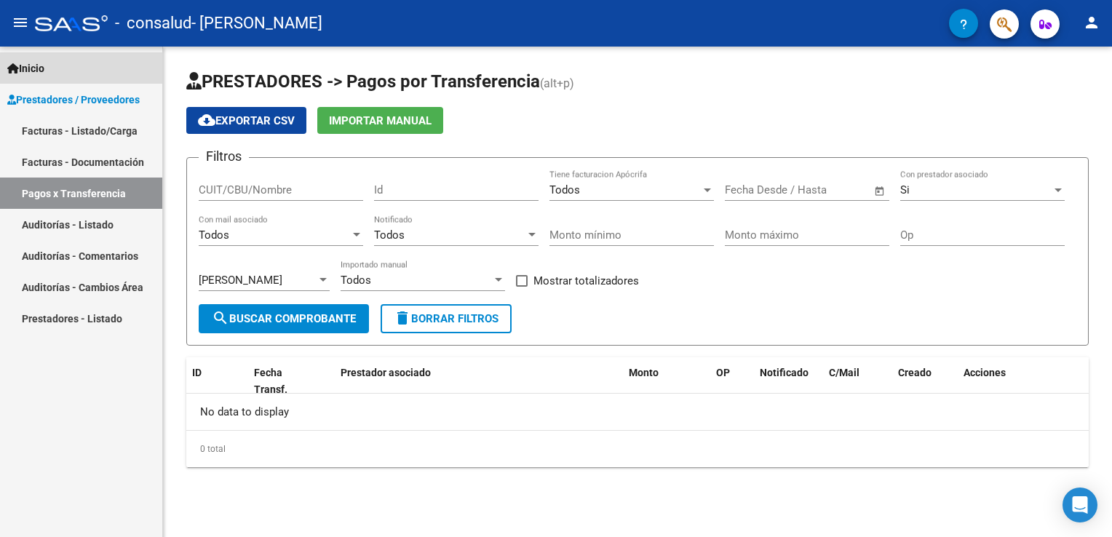
click at [30, 68] on span "Inicio" at bounding box center [25, 68] width 37 height 16
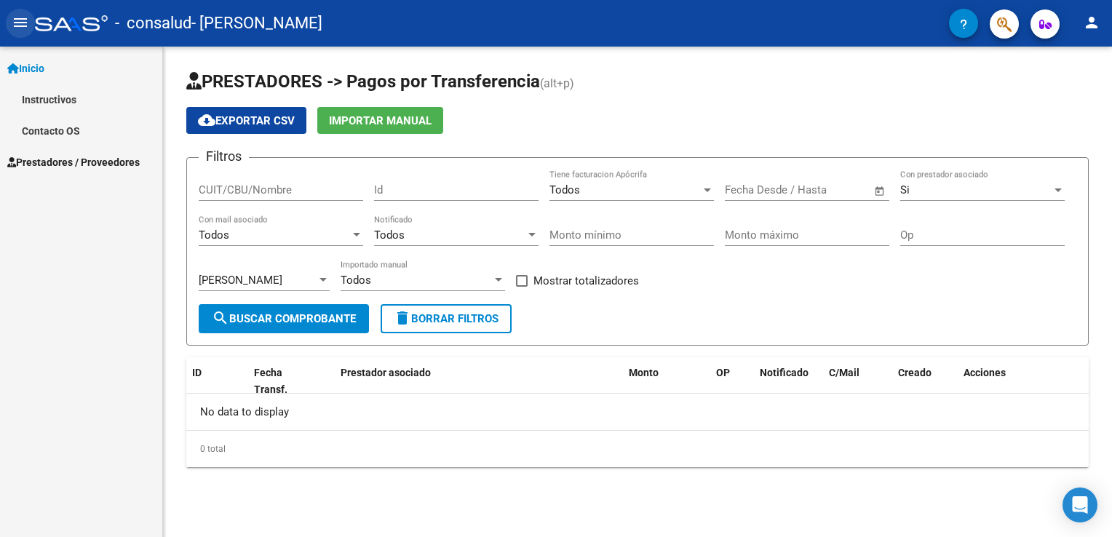
click at [25, 28] on mat-icon "menu" at bounding box center [20, 22] width 17 height 17
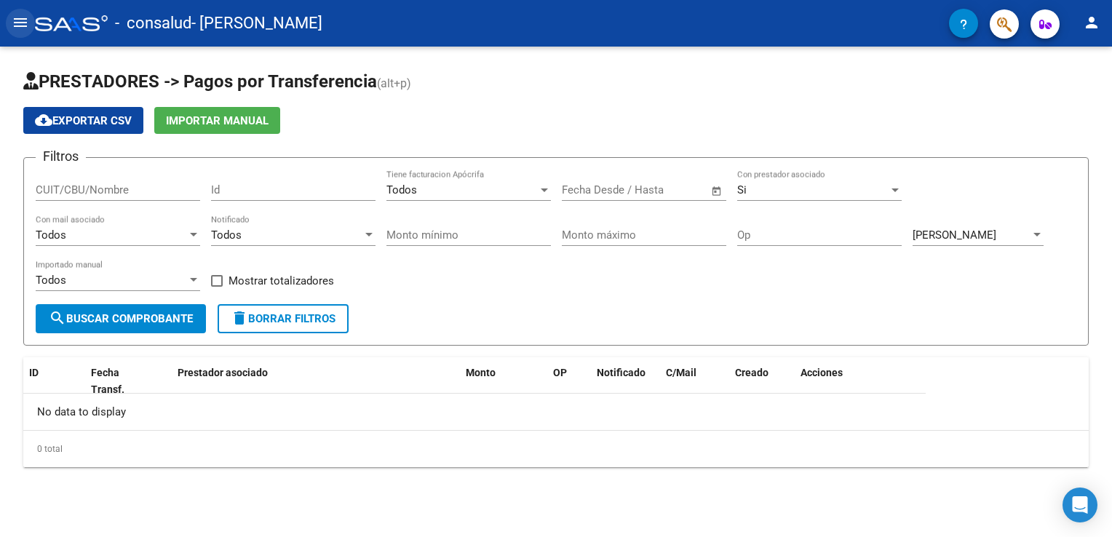
click at [15, 22] on mat-icon "menu" at bounding box center [20, 22] width 17 height 17
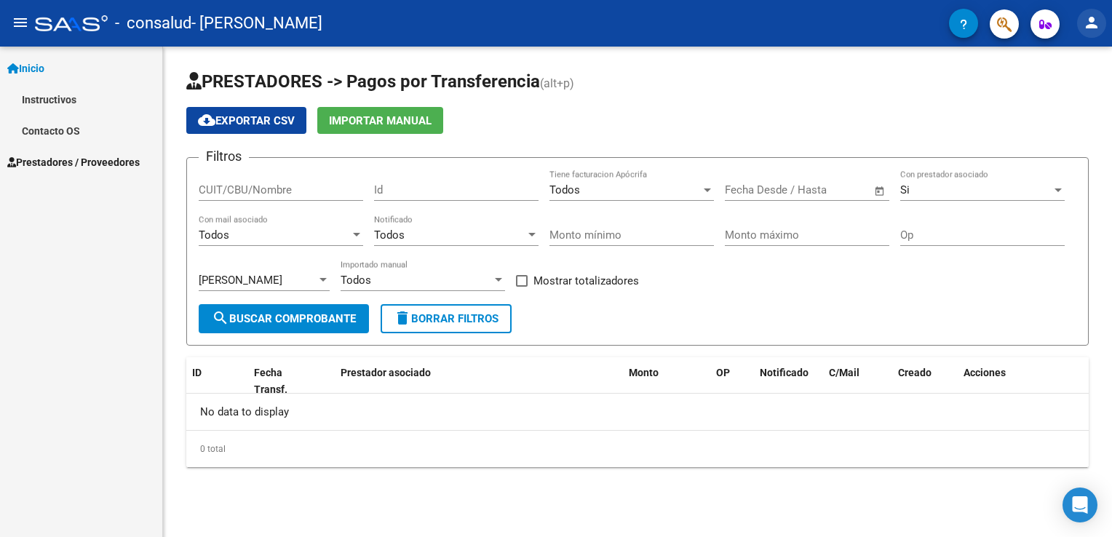
click at [1094, 25] on mat-icon "person" at bounding box center [1091, 22] width 17 height 17
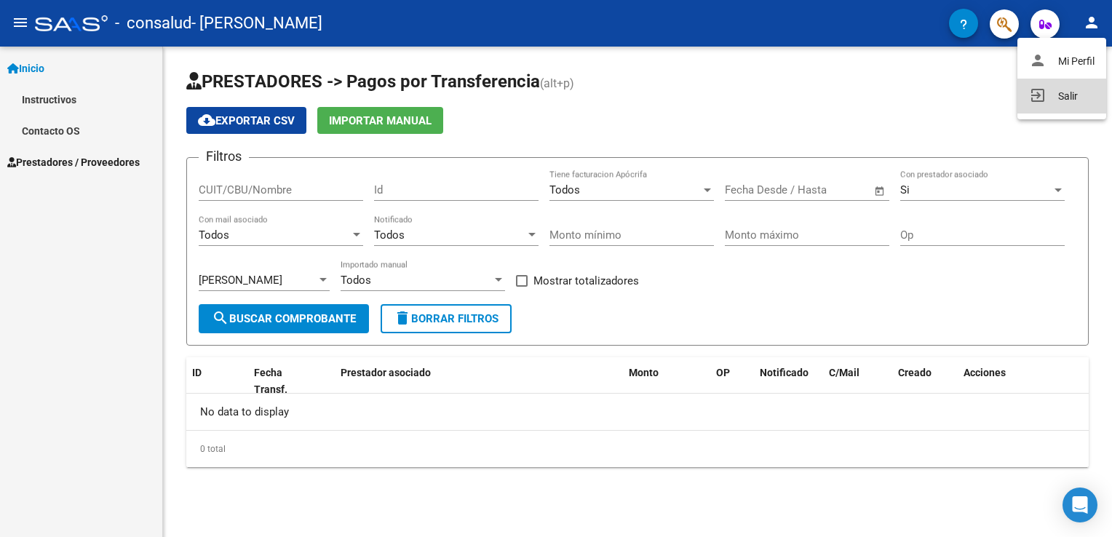
click at [1075, 98] on button "exit_to_app Salir" at bounding box center [1061, 96] width 89 height 35
